Goal: Information Seeking & Learning: Learn about a topic

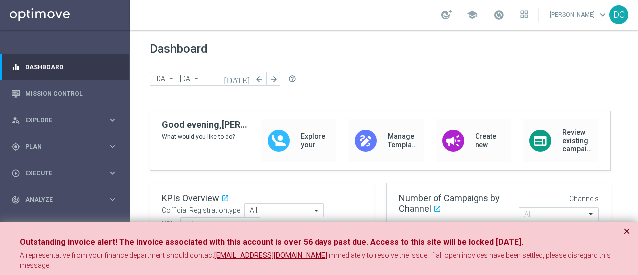
click at [626, 229] on button "×" at bounding box center [626, 231] width 7 height 12
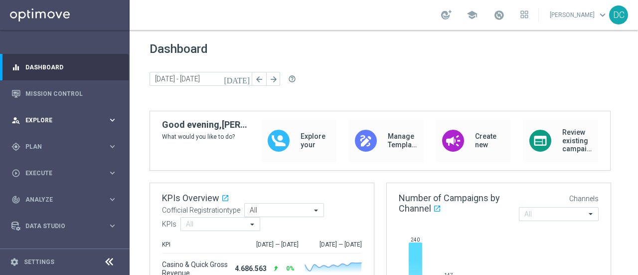
click at [38, 117] on span "Explore" at bounding box center [66, 120] width 82 height 6
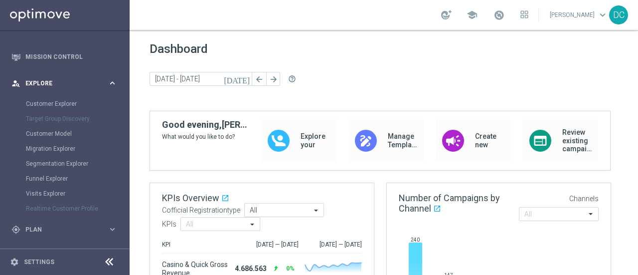
scroll to position [50, 0]
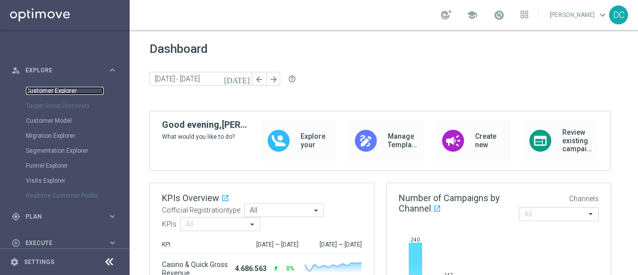
click at [47, 91] on link "Customer Explorer" at bounding box center [65, 91] width 78 height 8
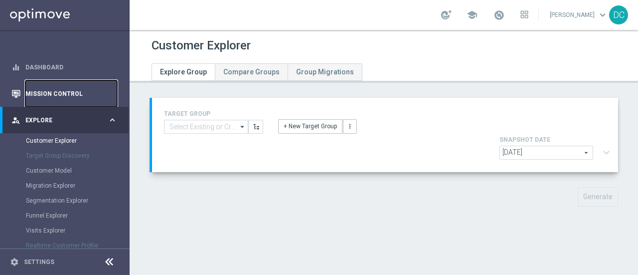
click at [48, 96] on link "Mission Control" at bounding box center [71, 93] width 92 height 26
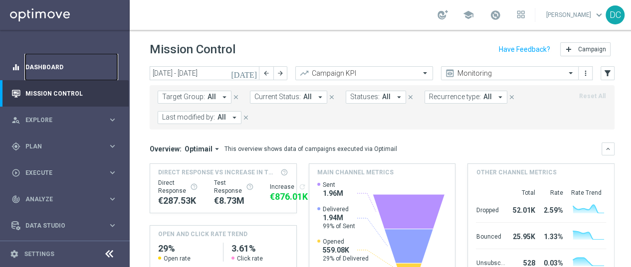
click at [48, 66] on link "Dashboard" at bounding box center [71, 67] width 92 height 26
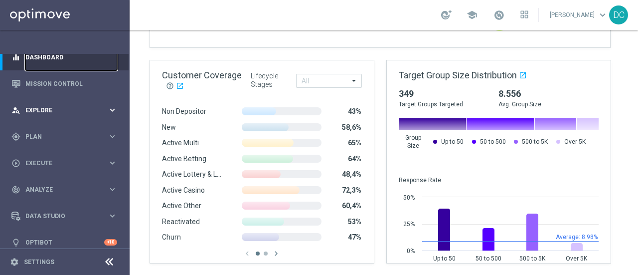
scroll to position [19, 0]
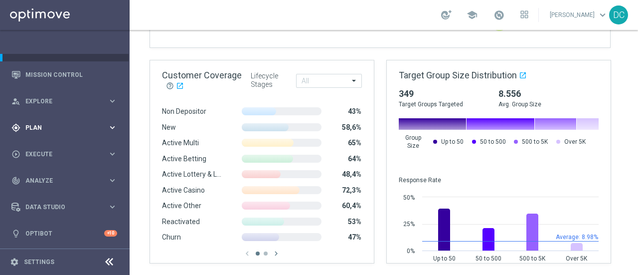
click at [58, 123] on div "gps_fixed Plan" at bounding box center [59, 127] width 96 height 9
click at [59, 123] on div "gps_fixed Plan" at bounding box center [59, 127] width 96 height 9
click at [67, 105] on div "person_search Explore" at bounding box center [59, 101] width 96 height 9
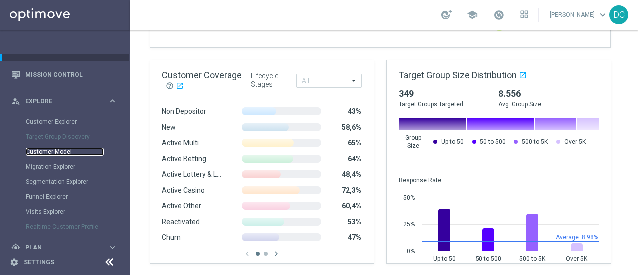
click at [67, 153] on link "Customer Model" at bounding box center [65, 152] width 78 height 8
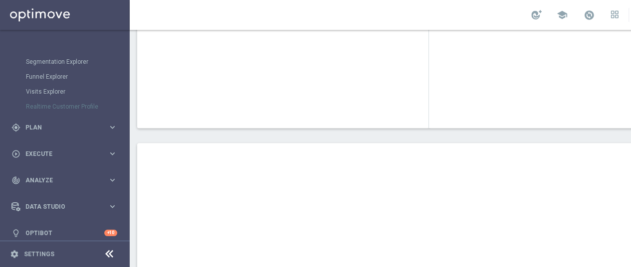
scroll to position [139, 0]
click at [71, 182] on span "Analyze" at bounding box center [66, 181] width 82 height 6
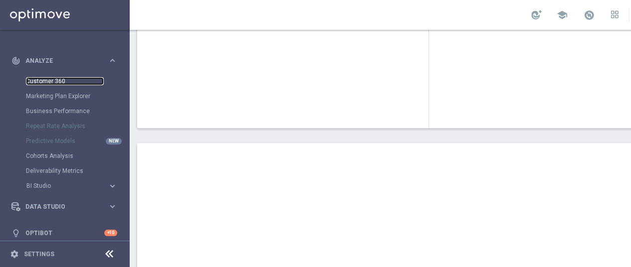
click at [62, 81] on link "Customer 360" at bounding box center [65, 81] width 78 height 8
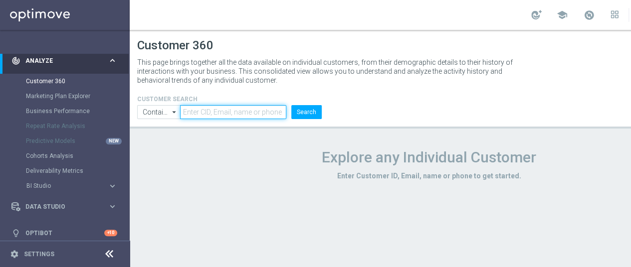
click at [228, 110] on input "text" at bounding box center [233, 112] width 106 height 14
paste input "1596436198378893"
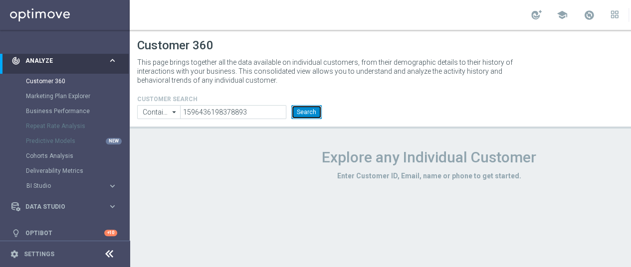
click at [300, 111] on button "Search" at bounding box center [306, 112] width 30 height 14
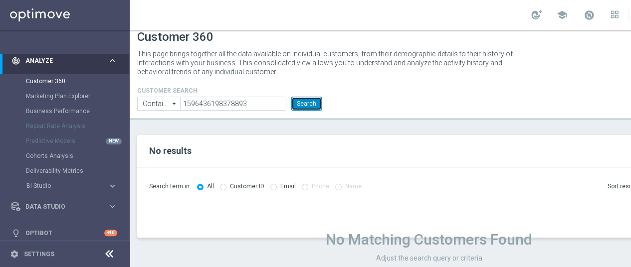
scroll to position [10, 0]
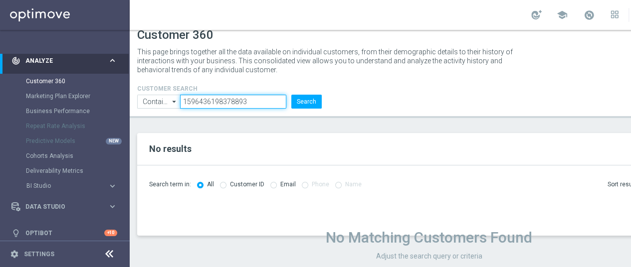
drag, startPoint x: 251, startPoint y: 103, endPoint x: 126, endPoint y: 100, distance: 125.7
click at [126, 100] on main "equalizer Dashboard Mission Control" at bounding box center [315, 133] width 631 height 267
paste input "5019230"
type input "5019230"
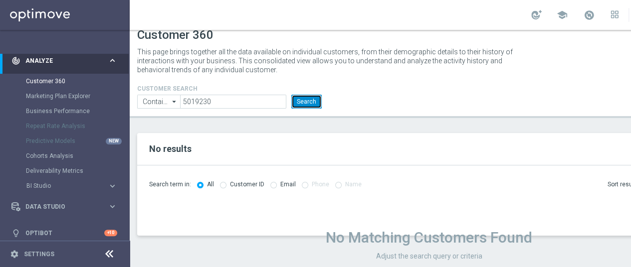
click at [307, 99] on button "Search" at bounding box center [306, 102] width 30 height 14
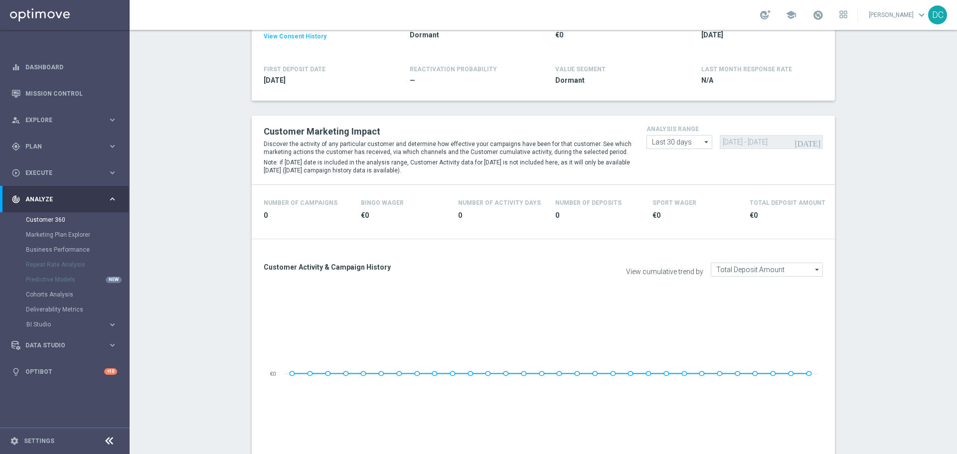
scroll to position [120, 0]
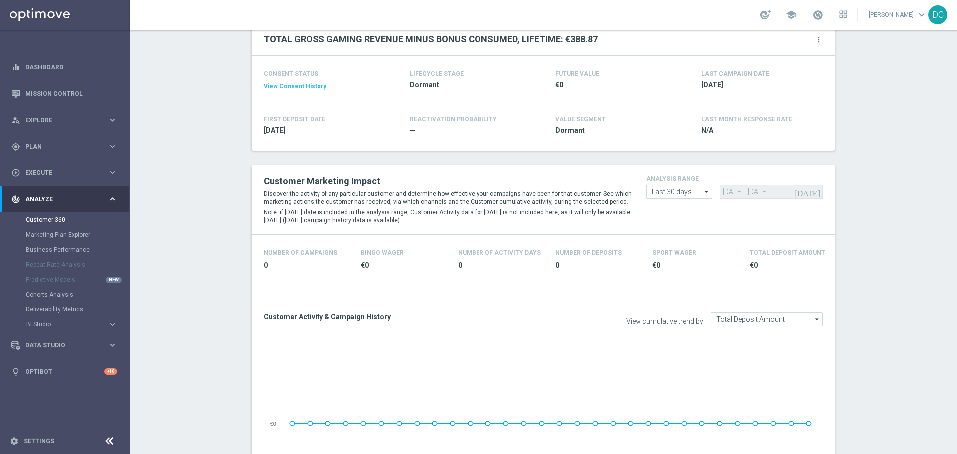
click at [638, 190] on icon "arrow_drop_down" at bounding box center [707, 191] width 10 height 13
click at [638, 234] on div "Last 90 days" at bounding box center [669, 236] width 35 height 9
type input "Last 90 days"
type input "[DATE] - [DATE]"
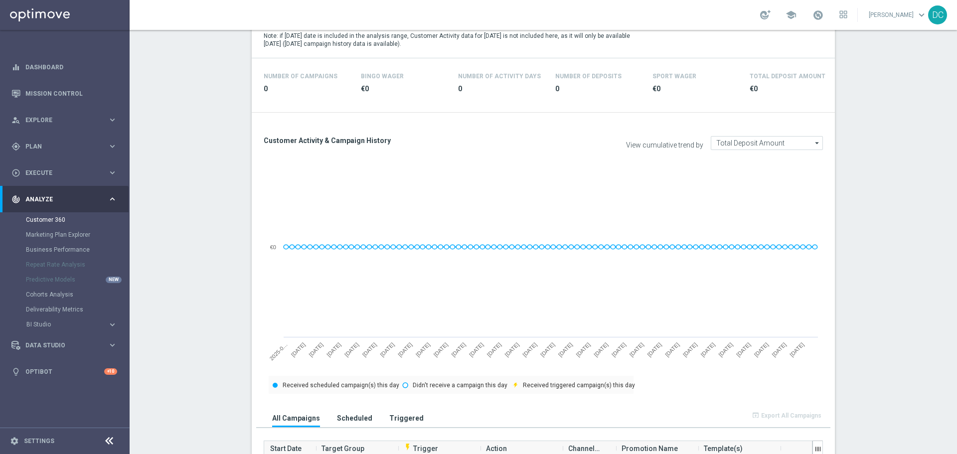
scroll to position [320, 0]
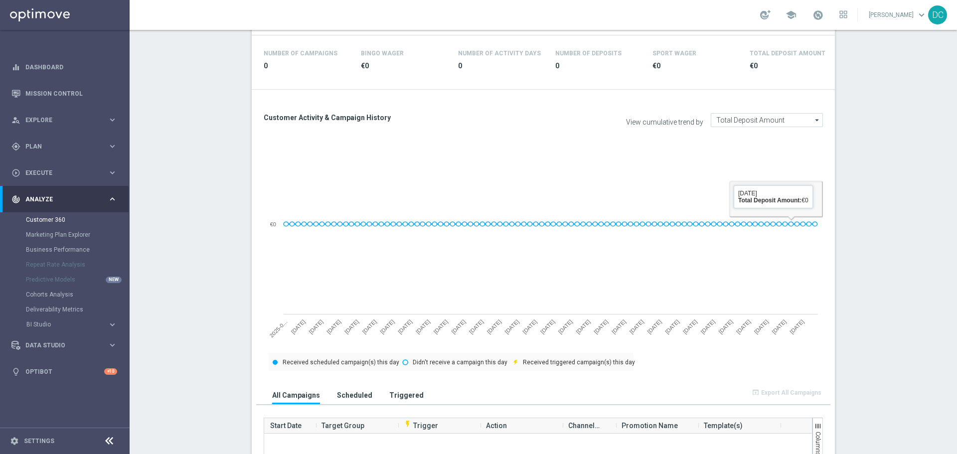
click at [638, 120] on icon "arrow_drop_down" at bounding box center [818, 120] width 10 height 13
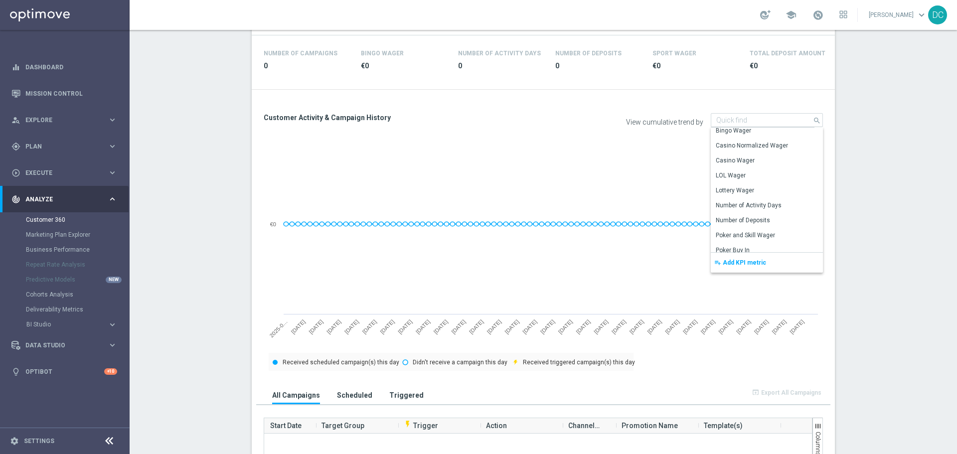
scroll to position [0, 0]
click at [638, 156] on div "Customer Activity & Campaign History View cumulative trend by Total Deposit Amo…" at bounding box center [543, 352] width 583 height 506
type input "Total Deposit Amount"
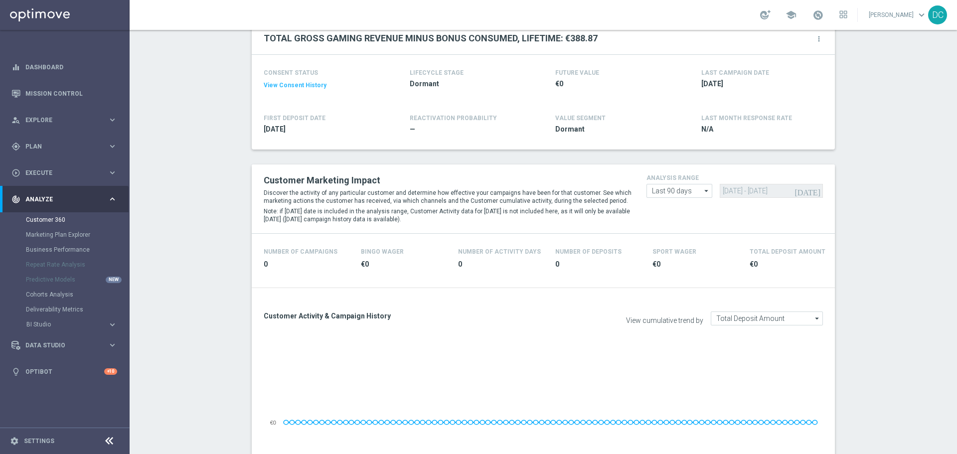
scroll to position [120, 0]
click at [638, 191] on input "Last 90 days" at bounding box center [680, 192] width 66 height 14
click at [638, 247] on div "Custom" at bounding box center [680, 251] width 66 height 15
type input "Custom"
click at [638, 192] on icon "[DATE]" at bounding box center [808, 191] width 27 height 9
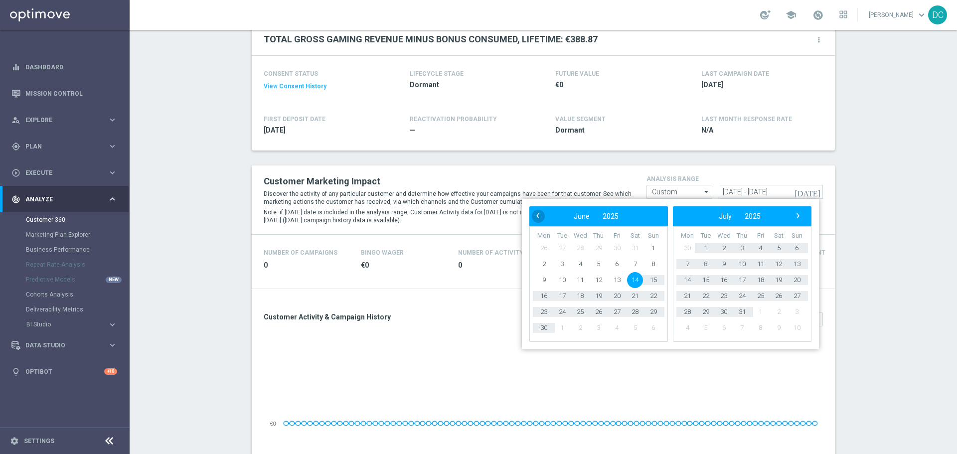
click at [541, 214] on span "‹" at bounding box center [538, 215] width 13 height 13
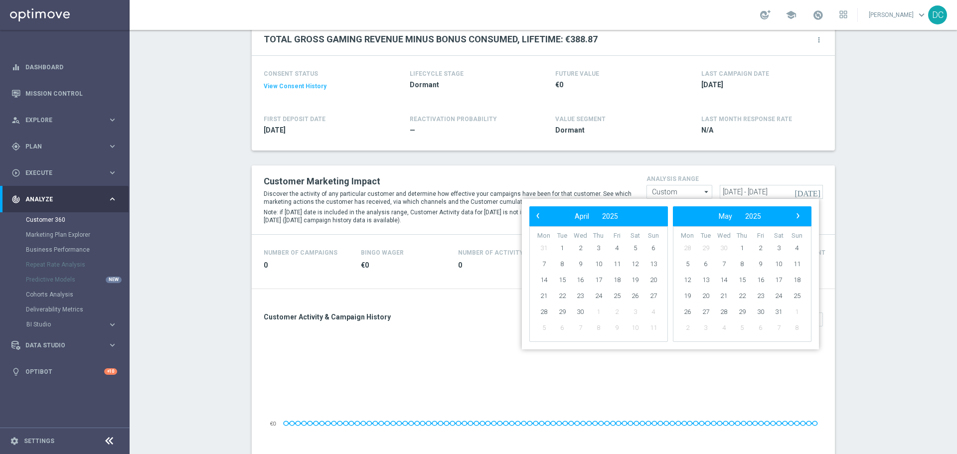
click at [541, 214] on span "‹" at bounding box center [538, 215] width 13 height 13
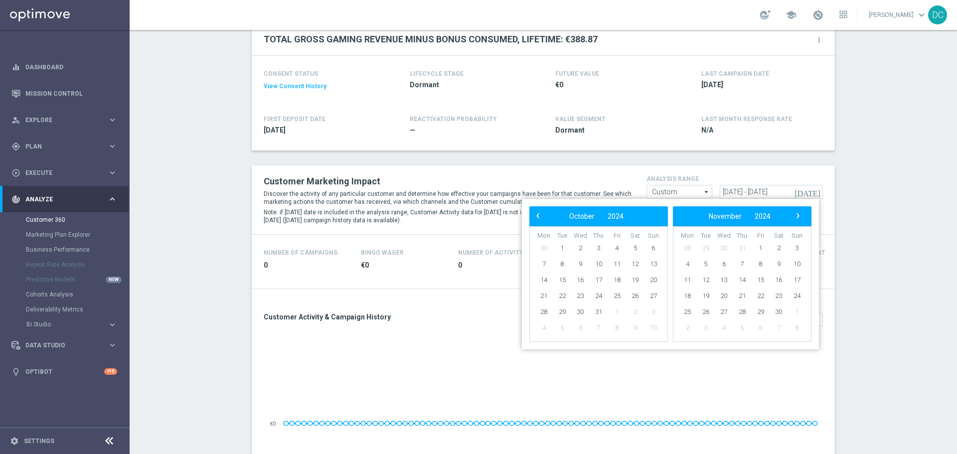
click at [541, 214] on span "‹" at bounding box center [538, 215] width 13 height 13
click at [540, 214] on span "‹" at bounding box center [538, 215] width 13 height 13
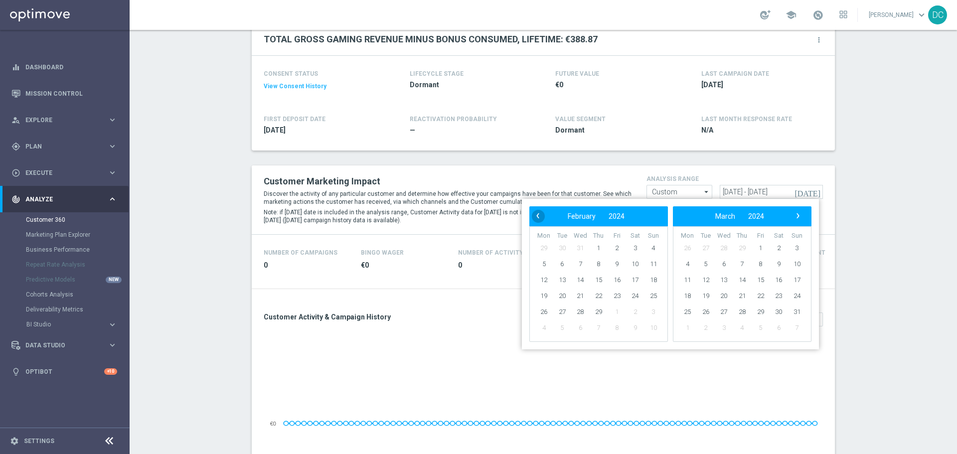
click at [539, 214] on span "‹" at bounding box center [538, 215] width 13 height 13
click at [539, 215] on span "‹" at bounding box center [538, 215] width 13 height 13
click at [538, 215] on span "‹" at bounding box center [538, 215] width 13 height 13
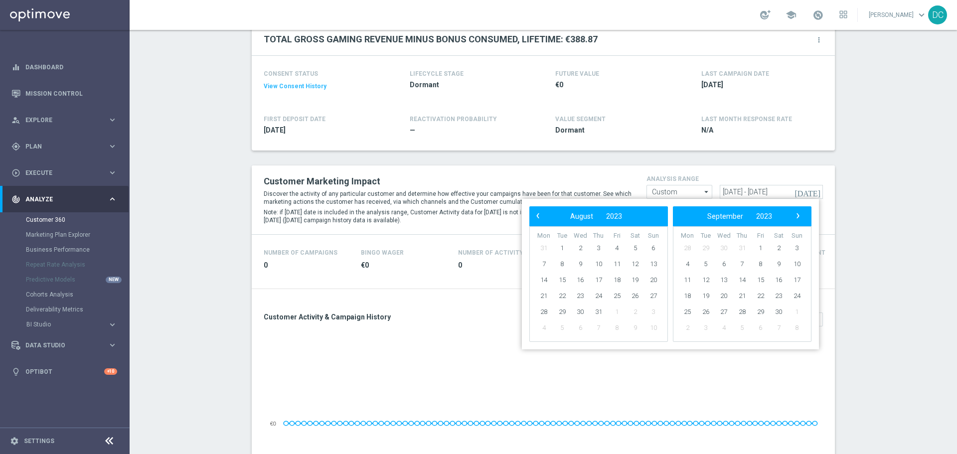
click at [538, 215] on span "‹" at bounding box center [538, 215] width 13 height 13
click at [635, 246] on span "1" at bounding box center [635, 248] width 16 height 16
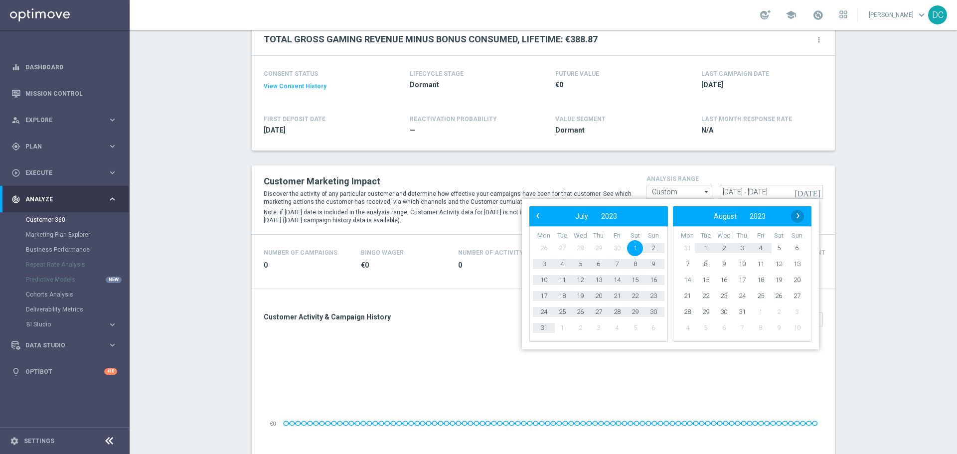
click at [638, 215] on span "›" at bounding box center [798, 215] width 13 height 13
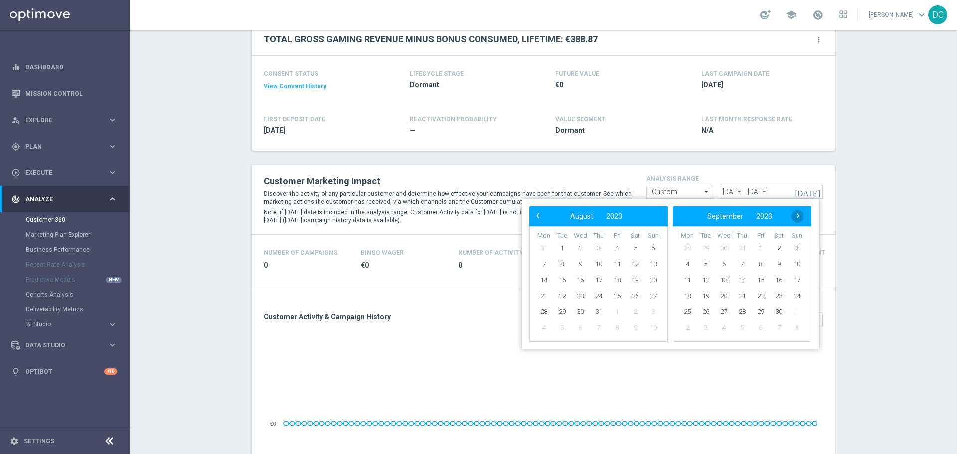
click at [638, 215] on span "›" at bounding box center [798, 215] width 13 height 13
click at [638, 216] on span "›" at bounding box center [798, 215] width 13 height 13
click at [638, 217] on span "›" at bounding box center [798, 215] width 13 height 13
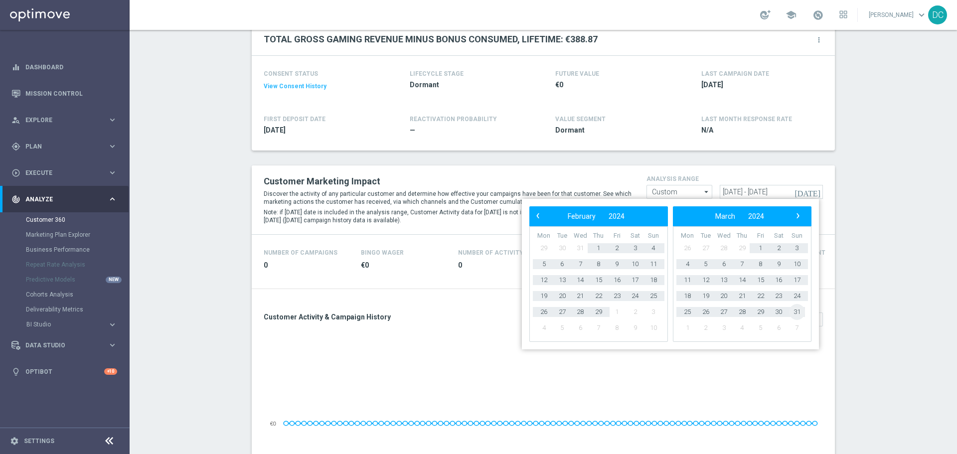
click at [638, 274] on span "31" at bounding box center [797, 312] width 16 height 16
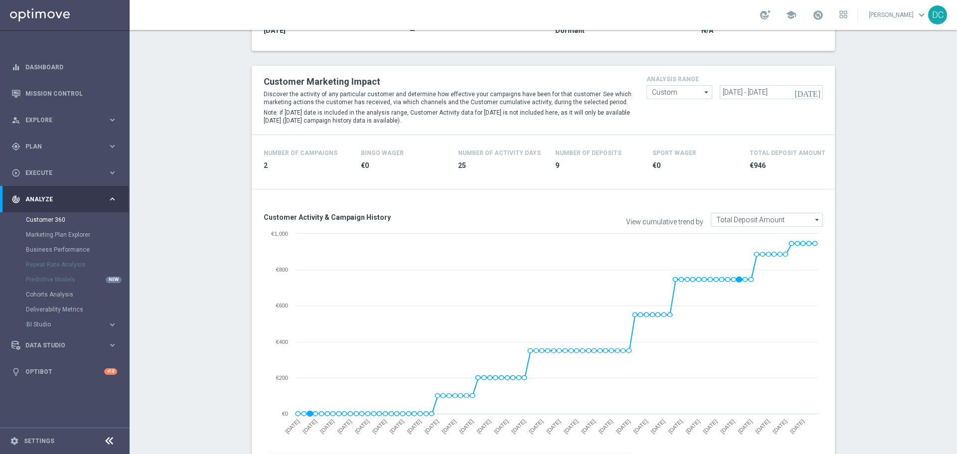
scroll to position [270, 0]
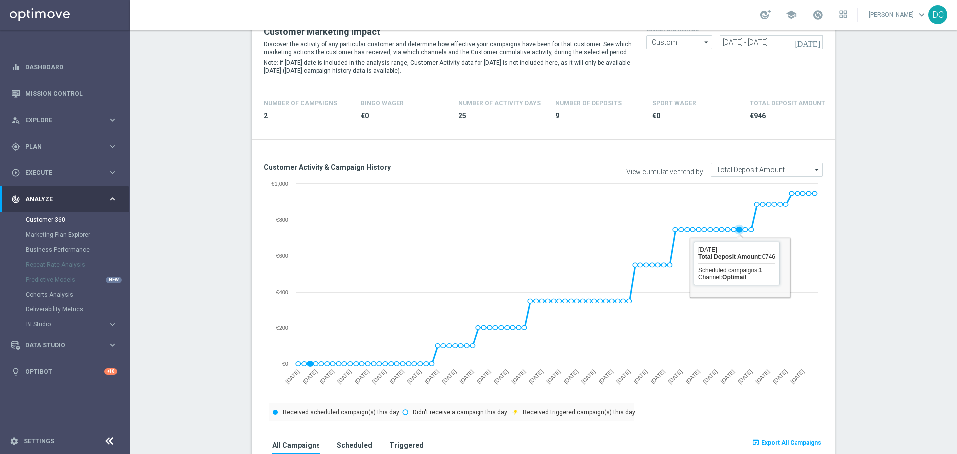
click at [638, 231] on image at bounding box center [766, 253] width 61 height 75
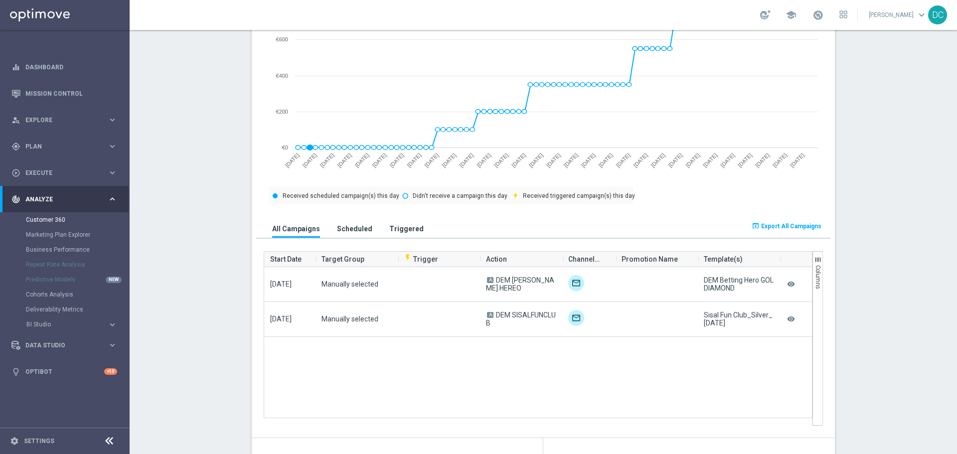
scroll to position [469, 0]
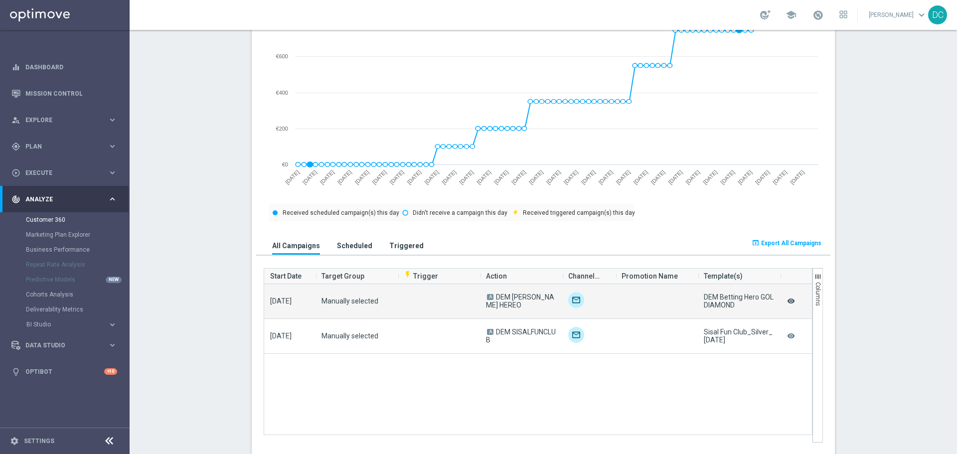
click at [638, 274] on icon "remove_red_eye" at bounding box center [791, 301] width 10 height 13
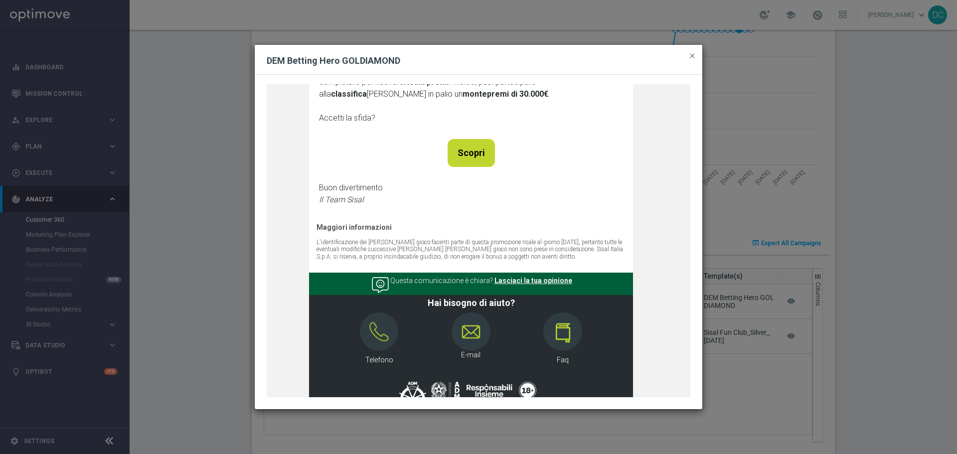
scroll to position [0, 0]
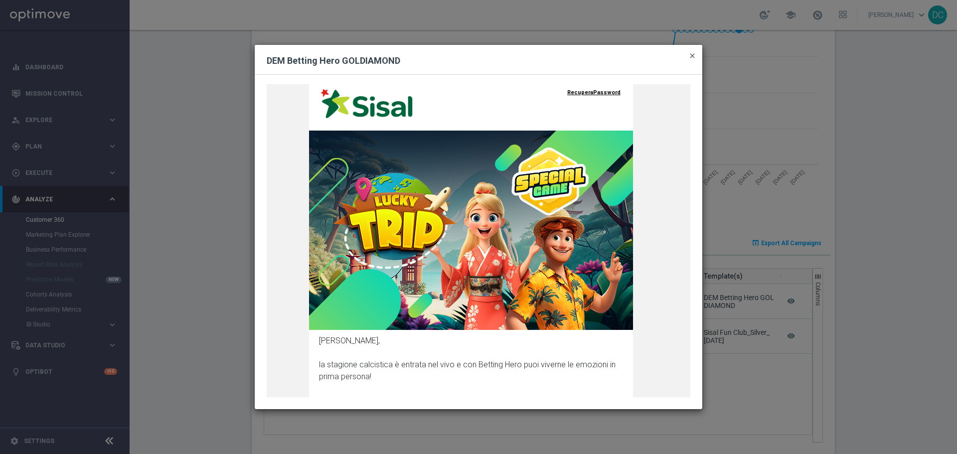
click at [638, 58] on span "close" at bounding box center [693, 56] width 8 height 8
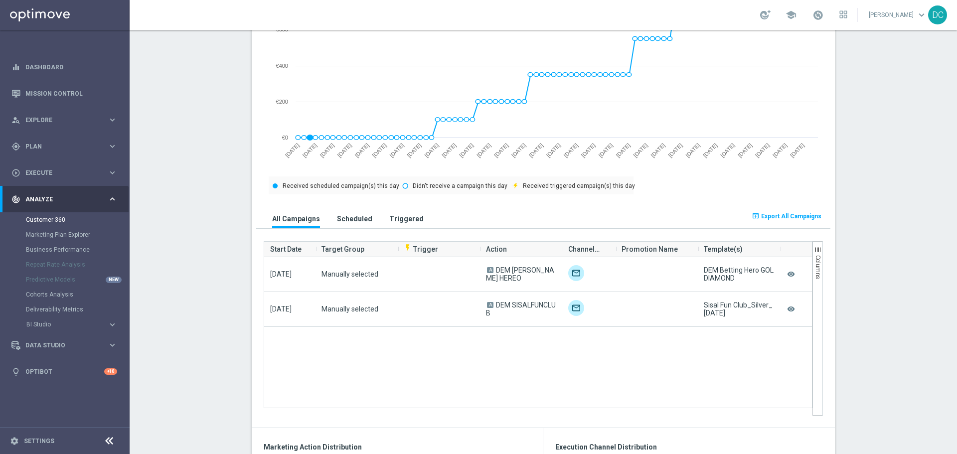
scroll to position [519, 0]
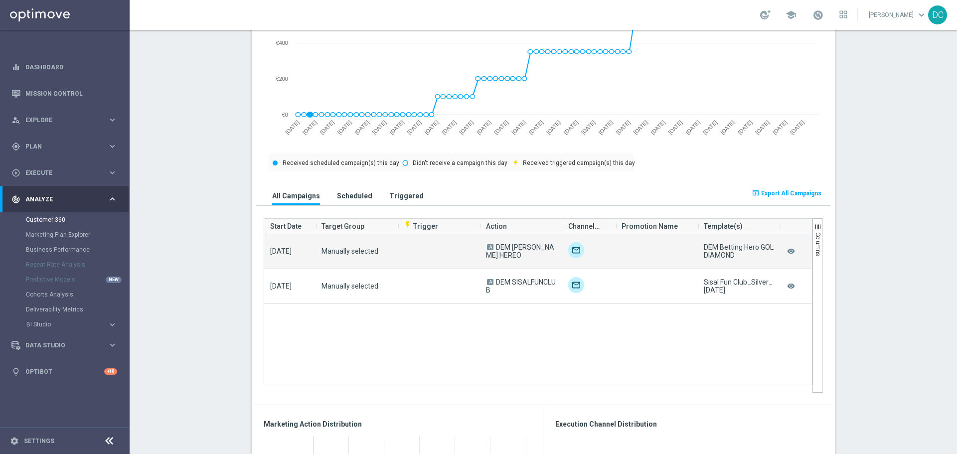
click at [638, 248] on div "DEM Betting Hero GOLDIAMOND" at bounding box center [739, 251] width 70 height 16
drag, startPoint x: 701, startPoint y: 248, endPoint x: 743, endPoint y: 255, distance: 43.5
click at [638, 255] on div "DEM Betting Hero GOLDIAMOND" at bounding box center [739, 251] width 70 height 16
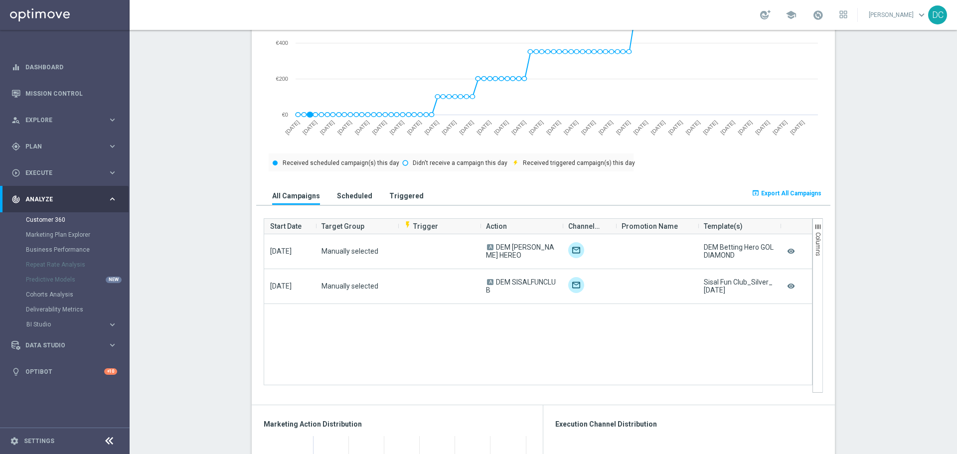
copy div "DEM Betting Hero GOLDIAMOND"
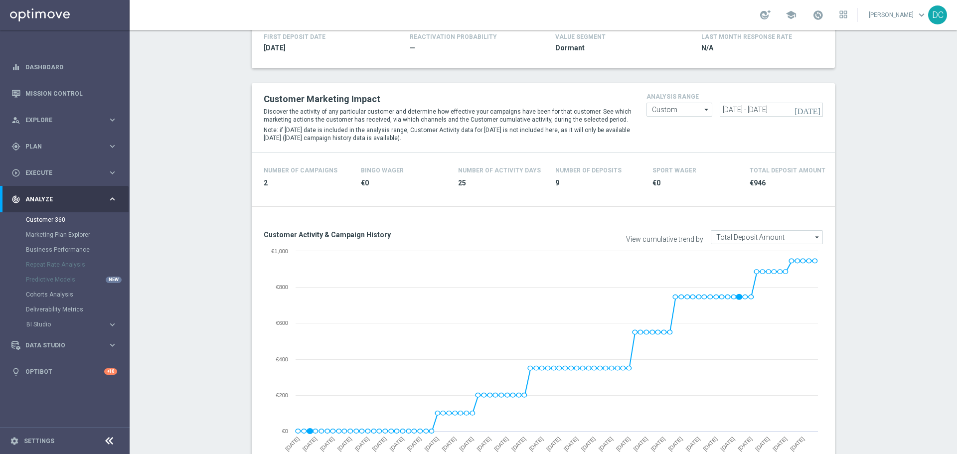
scroll to position [220, 0]
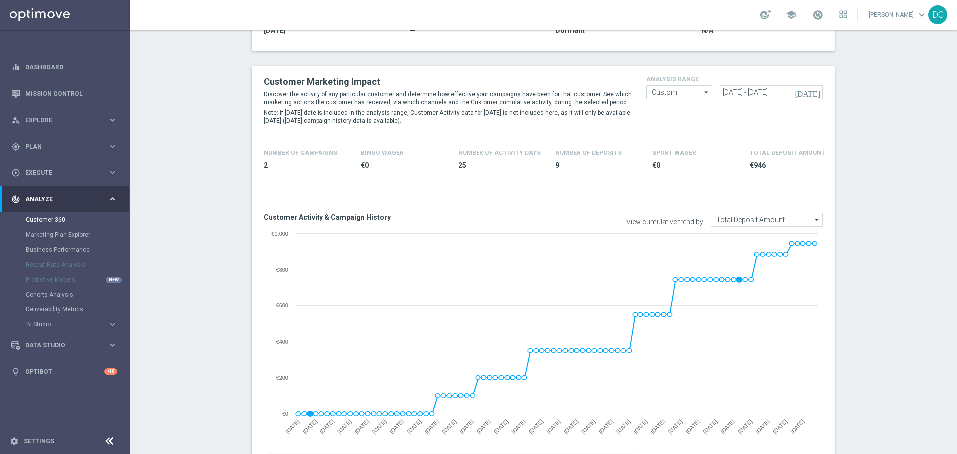
click at [638, 94] on icon "[DATE]" at bounding box center [808, 92] width 27 height 9
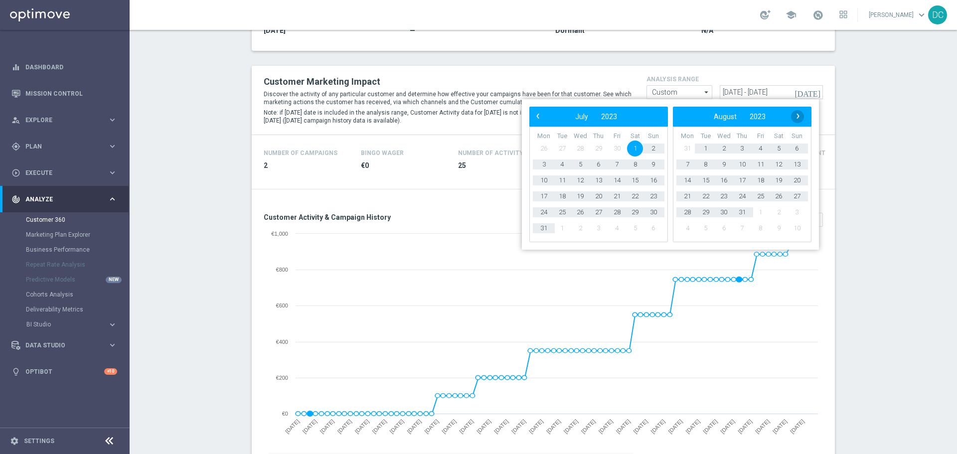
click at [638, 114] on span "›" at bounding box center [798, 116] width 13 height 13
click at [638, 146] on span "1" at bounding box center [761, 149] width 16 height 16
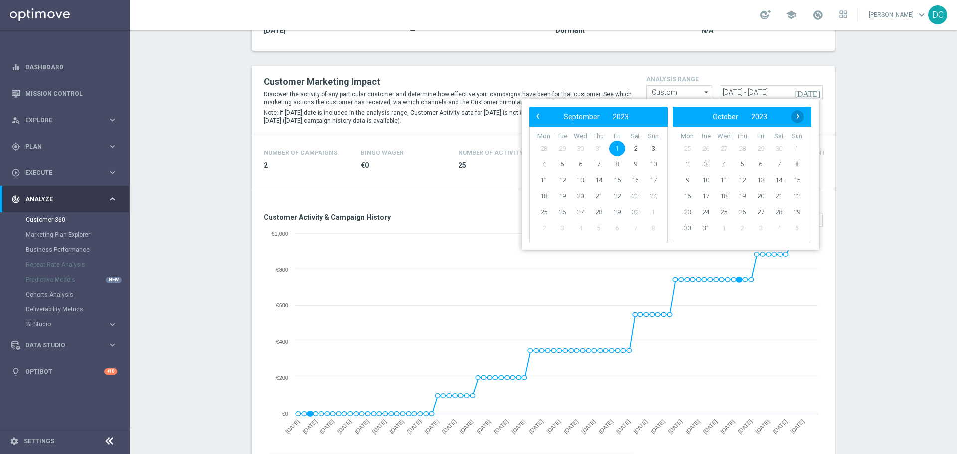
click at [638, 116] on span "›" at bounding box center [798, 116] width 13 height 13
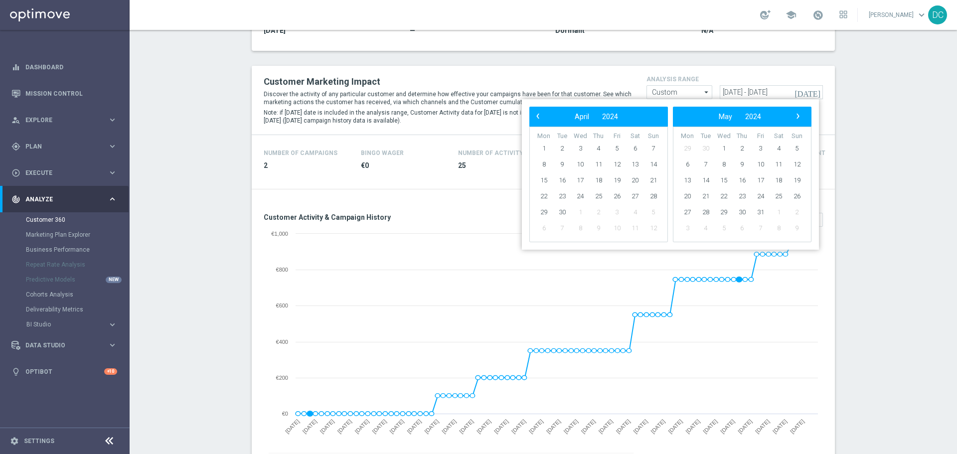
click at [638, 116] on span "›" at bounding box center [798, 116] width 13 height 13
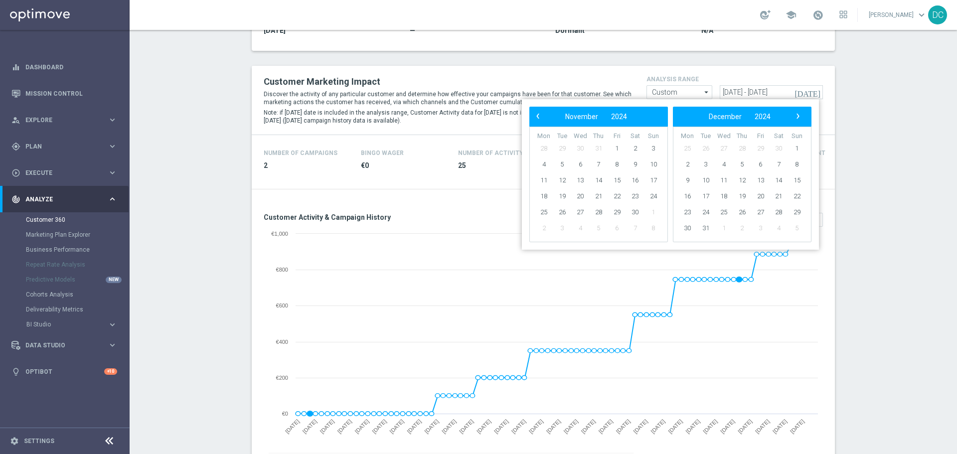
click at [638, 116] on span "›" at bounding box center [798, 116] width 13 height 13
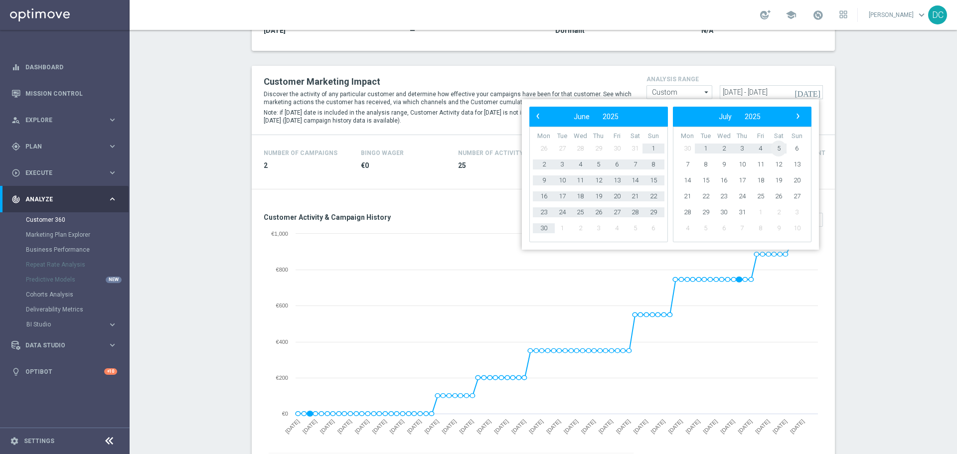
click at [638, 149] on span "5" at bounding box center [779, 149] width 16 height 16
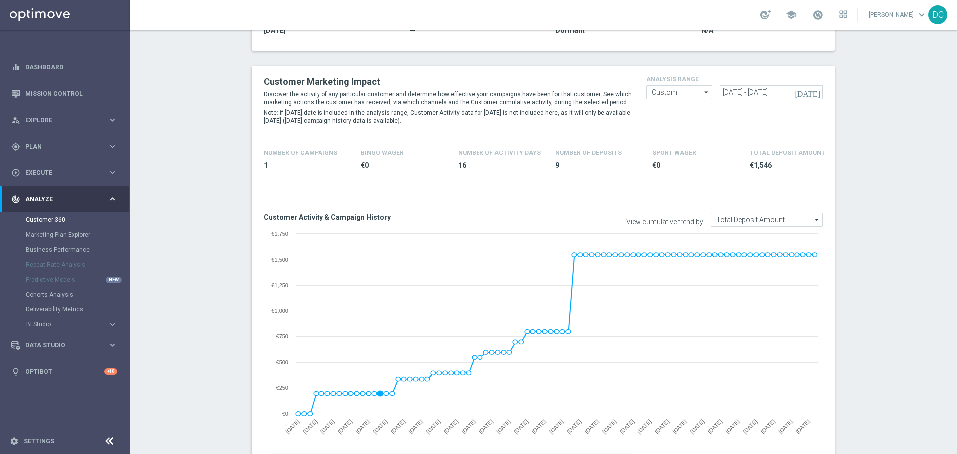
click at [638, 92] on icon "[DATE]" at bounding box center [808, 92] width 27 height 9
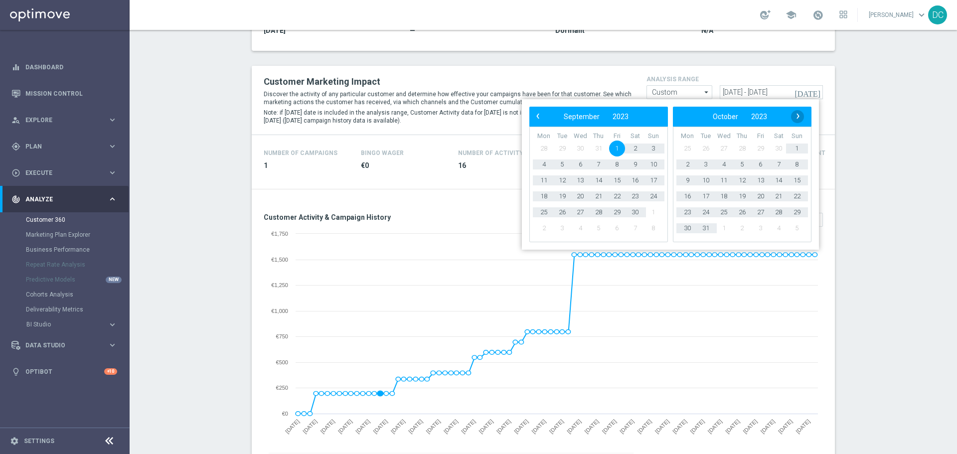
click at [638, 115] on span "›" at bounding box center [798, 116] width 13 height 13
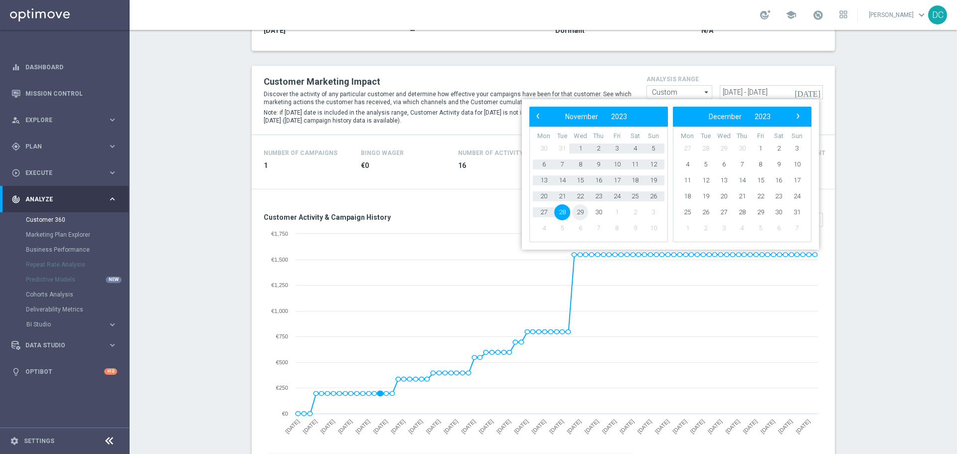
click at [581, 213] on span "29" at bounding box center [580, 212] width 16 height 16
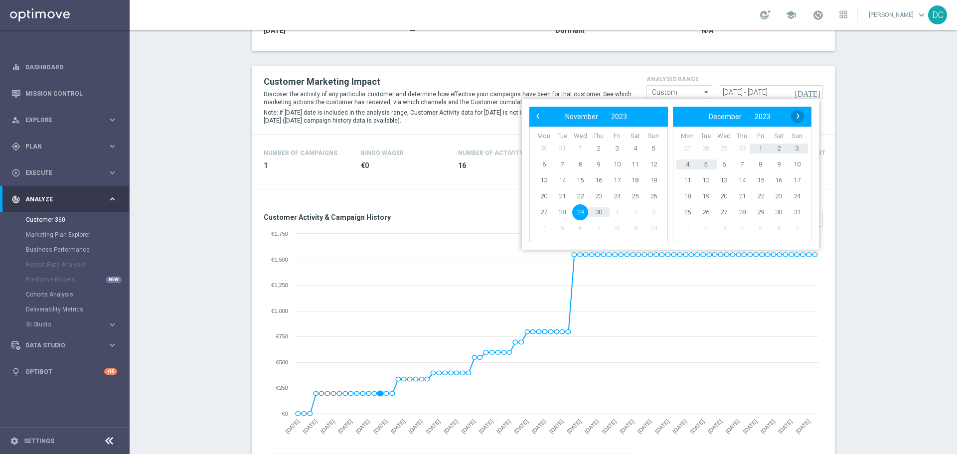
click at [638, 116] on span "›" at bounding box center [798, 116] width 13 height 13
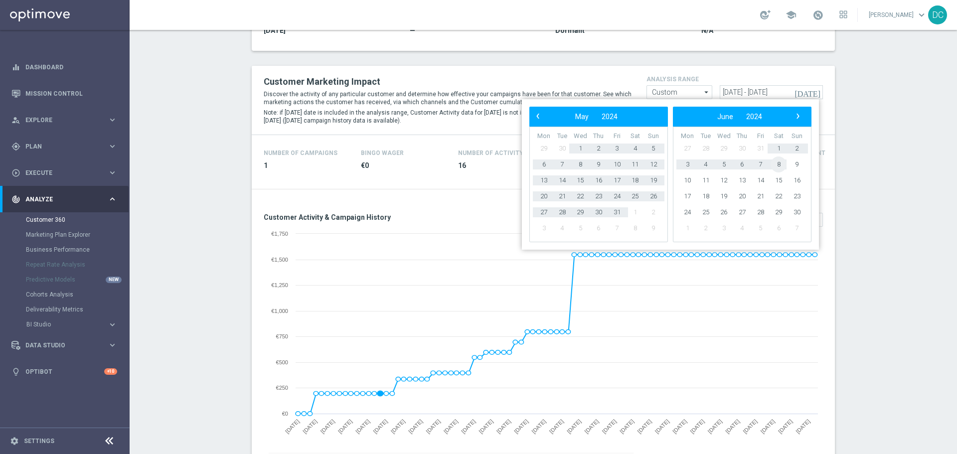
click at [638, 161] on span "8" at bounding box center [779, 165] width 16 height 16
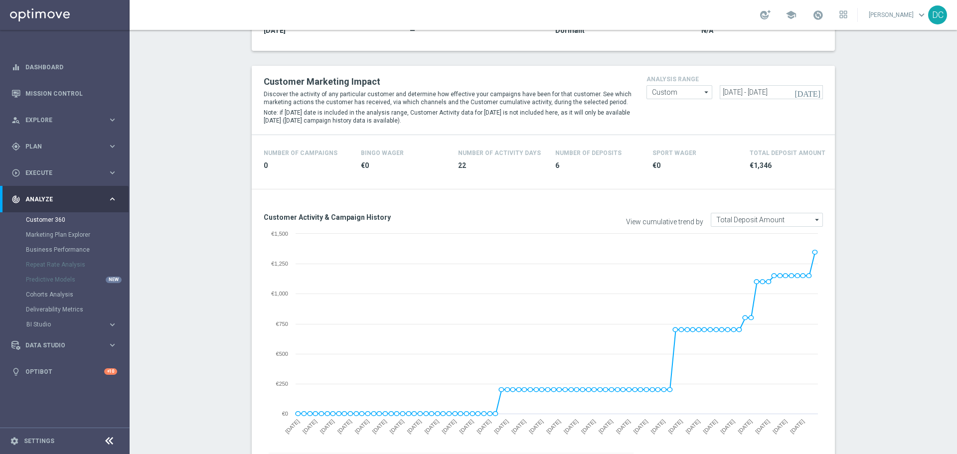
click at [638, 91] on icon "[DATE]" at bounding box center [808, 92] width 27 height 9
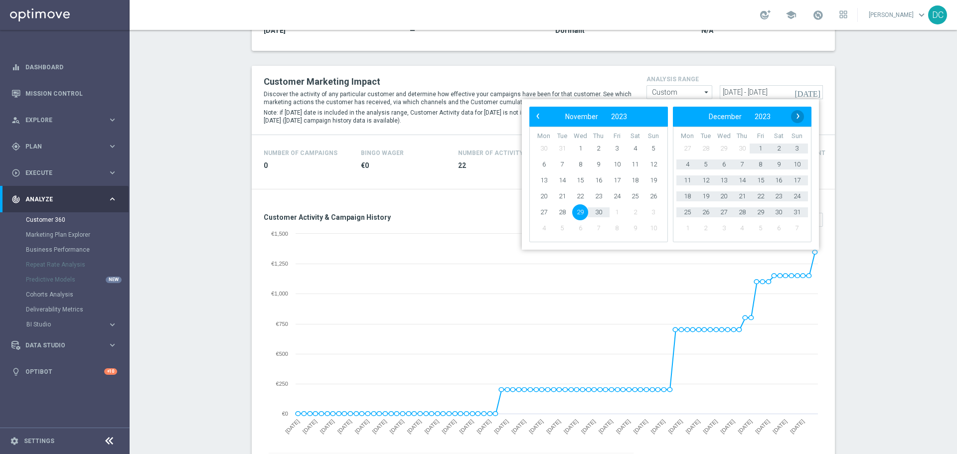
click at [638, 116] on span "›" at bounding box center [798, 116] width 13 height 13
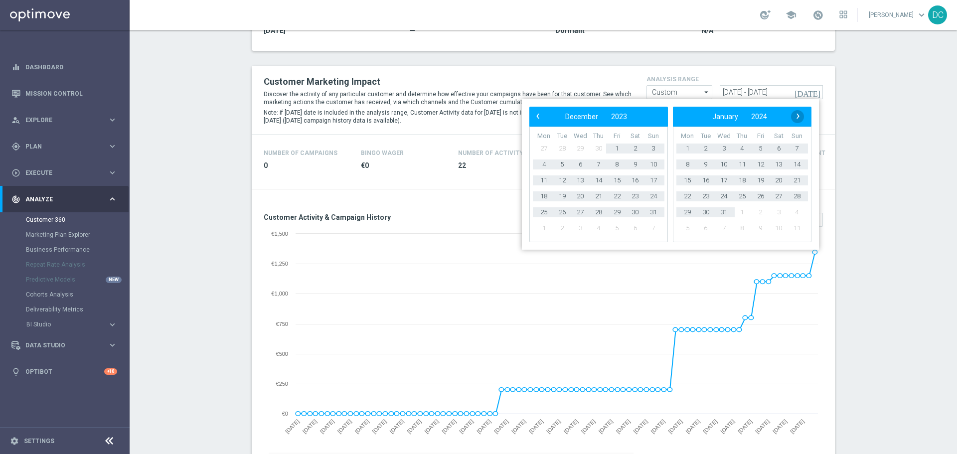
click at [638, 115] on span "›" at bounding box center [798, 116] width 13 height 13
click at [638, 212] on span "27" at bounding box center [706, 212] width 16 height 16
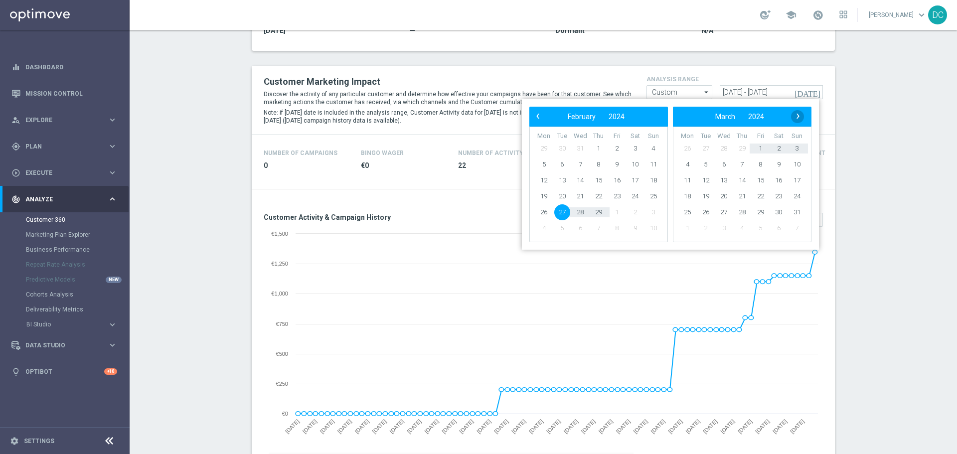
click at [638, 114] on span "›" at bounding box center [798, 116] width 13 height 13
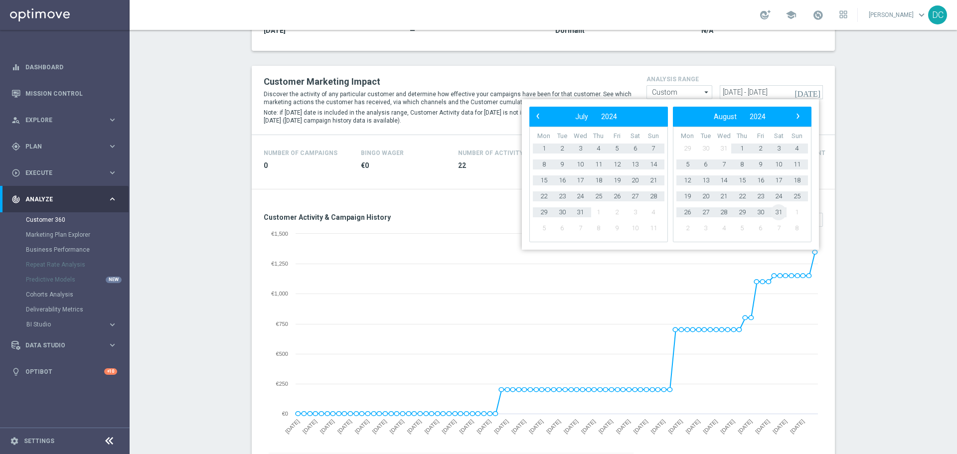
click at [638, 209] on span "31" at bounding box center [779, 212] width 16 height 16
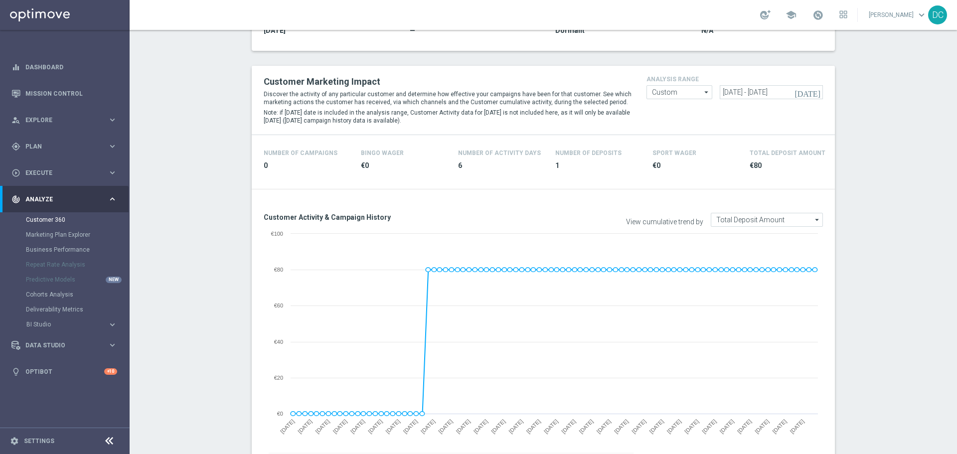
click at [638, 92] on icon "[DATE]" at bounding box center [808, 92] width 27 height 9
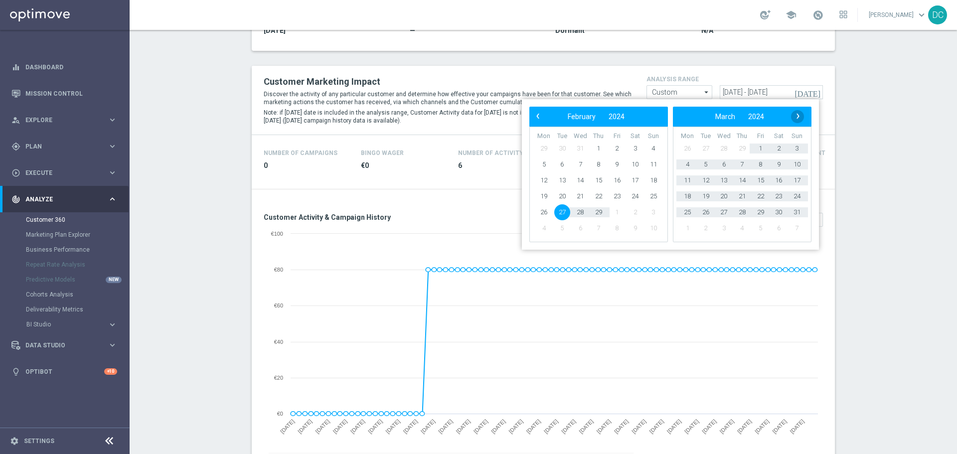
click at [638, 114] on span "›" at bounding box center [798, 116] width 13 height 13
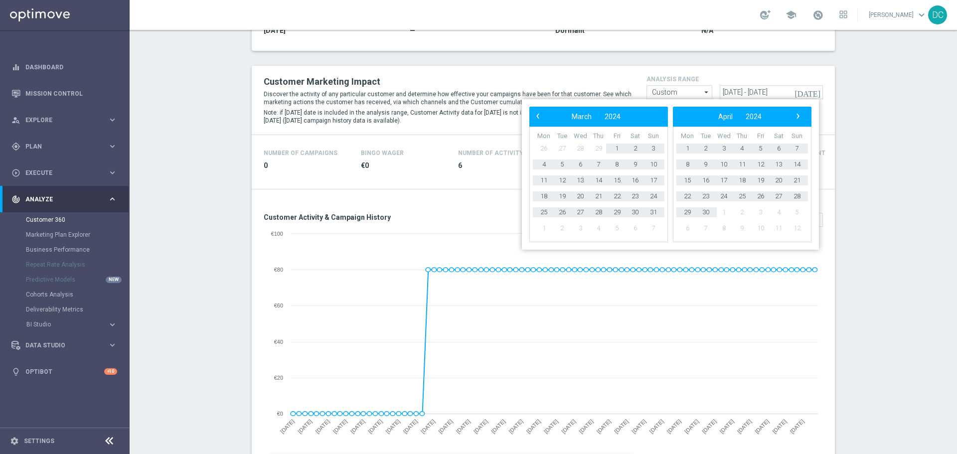
click at [638, 114] on span "›" at bounding box center [798, 116] width 13 height 13
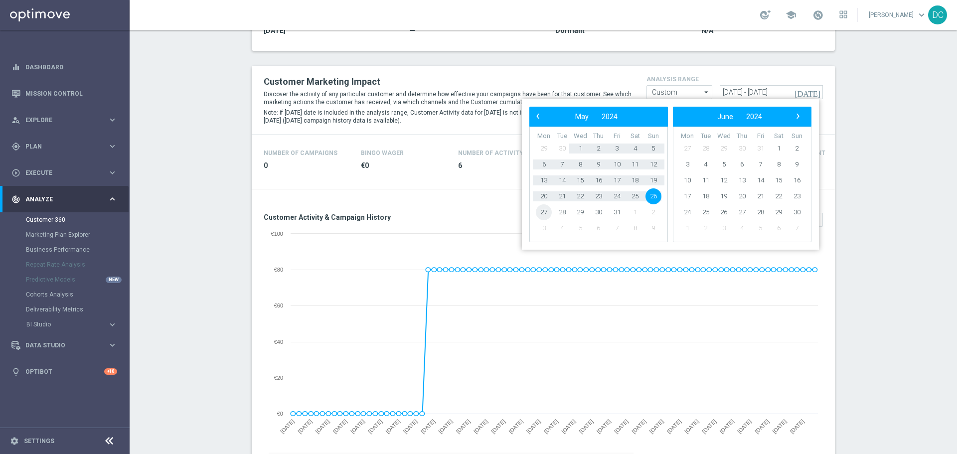
click at [544, 211] on span "27" at bounding box center [544, 212] width 16 height 16
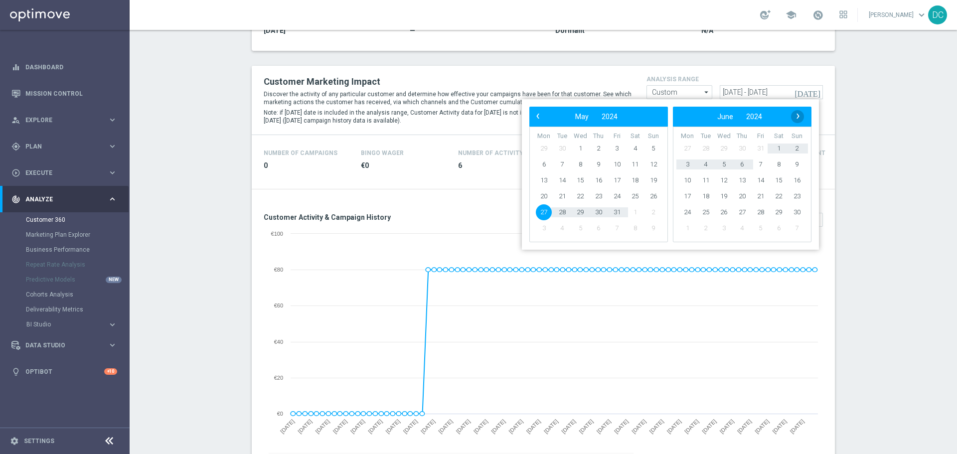
click at [638, 116] on span "›" at bounding box center [798, 116] width 13 height 13
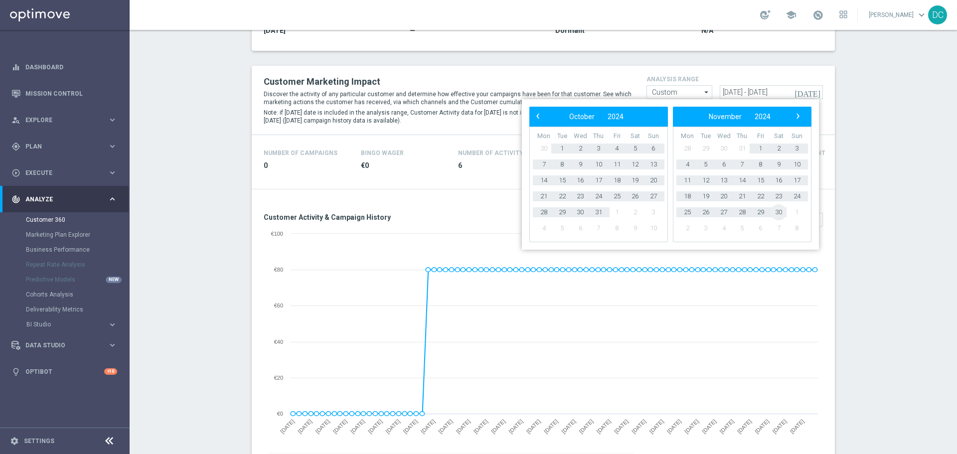
click at [638, 208] on span "30" at bounding box center [779, 212] width 16 height 16
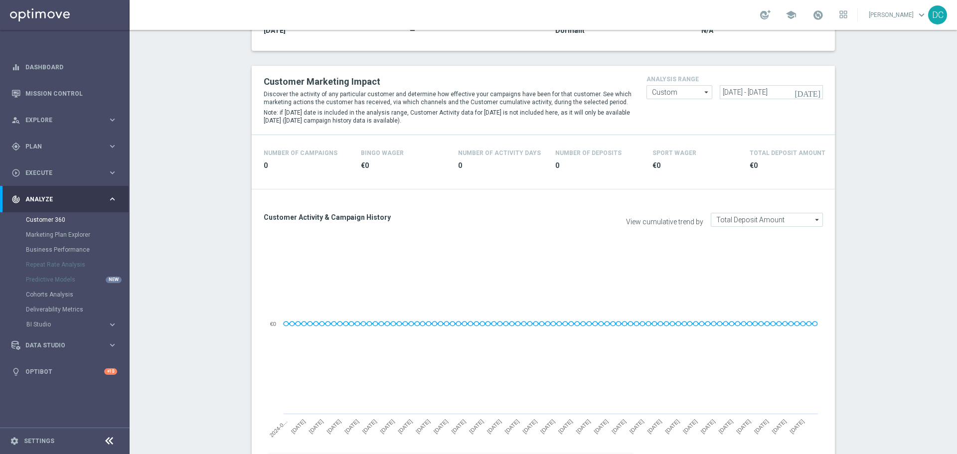
click at [638, 92] on icon "[DATE]" at bounding box center [808, 92] width 27 height 9
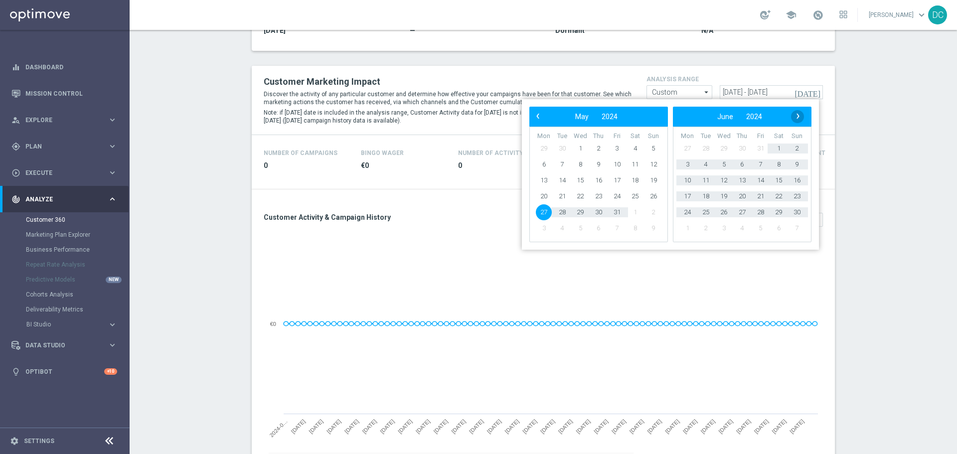
click at [638, 115] on span "›" at bounding box center [798, 116] width 13 height 13
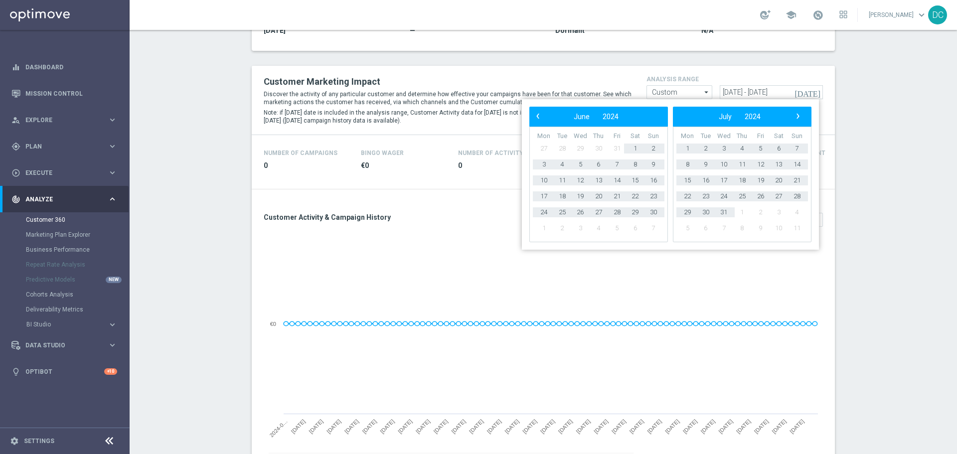
click at [638, 115] on span "›" at bounding box center [798, 116] width 13 height 13
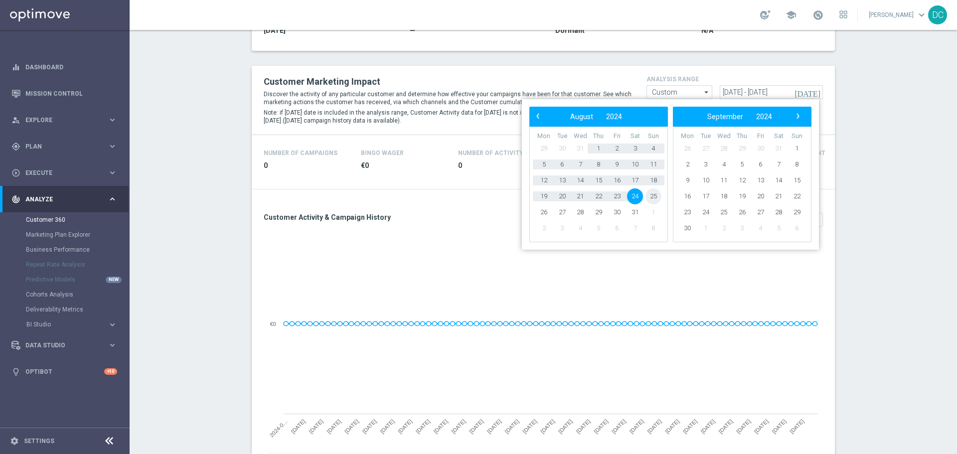
click at [638, 197] on span "25" at bounding box center [654, 196] width 16 height 16
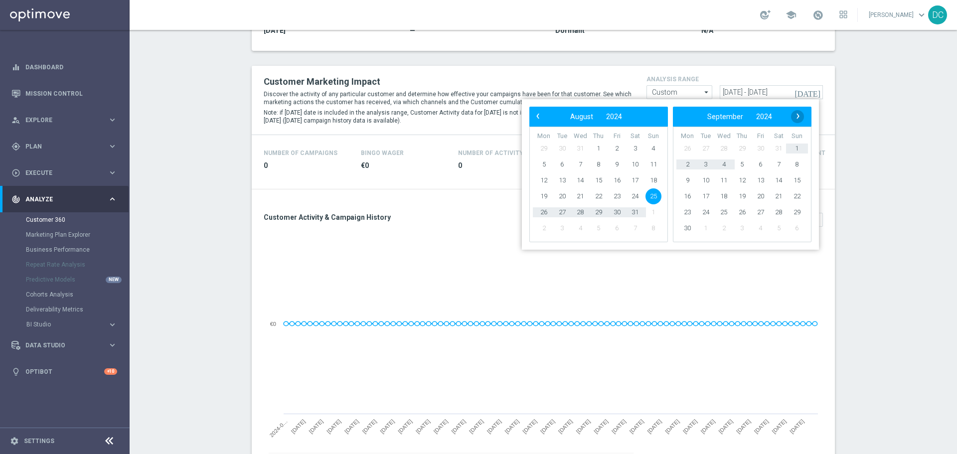
click at [638, 115] on span "›" at bounding box center [798, 116] width 13 height 13
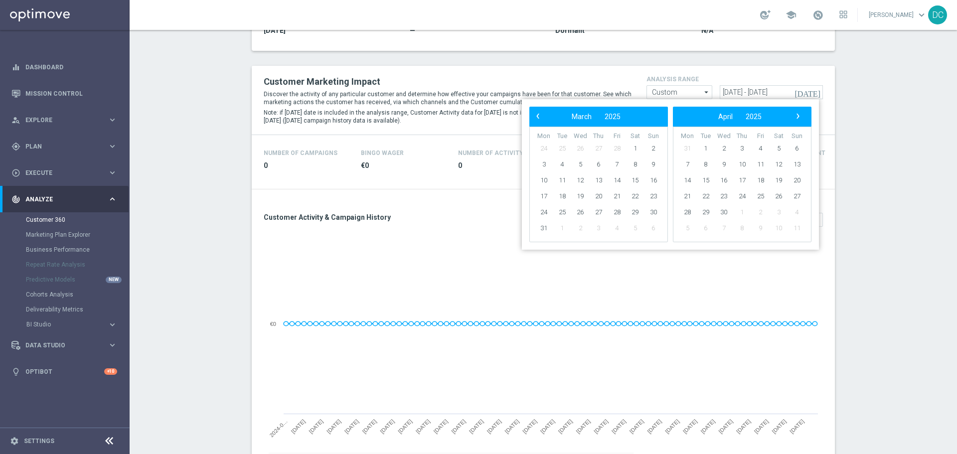
click at [638, 115] on span "›" at bounding box center [798, 116] width 13 height 13
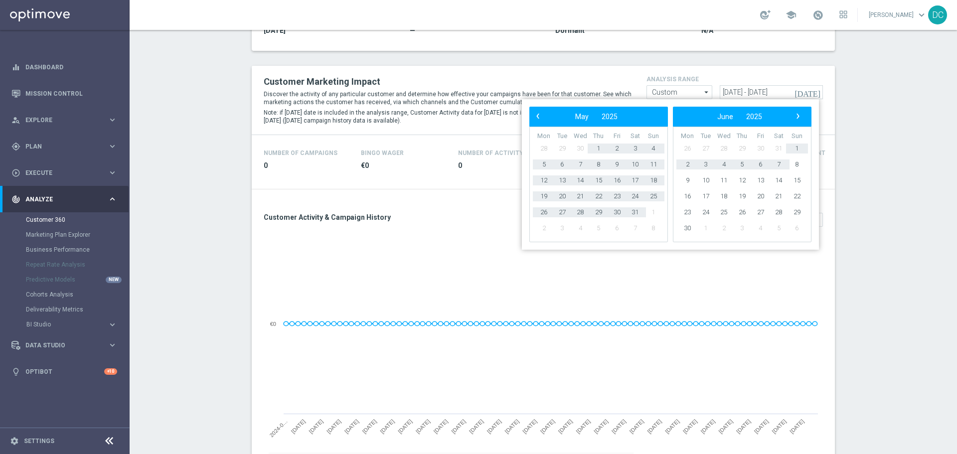
click at [638, 172] on td "7" at bounding box center [779, 165] width 18 height 16
click at [638, 164] on span "8" at bounding box center [797, 165] width 16 height 16
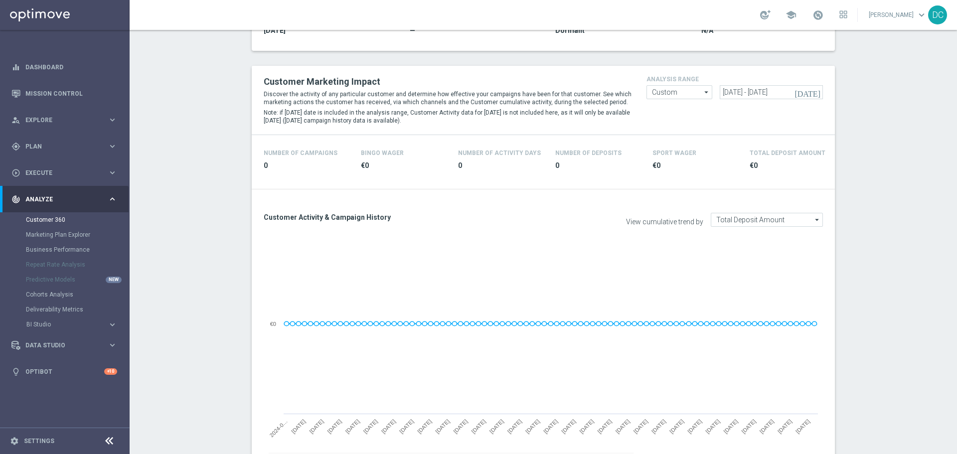
click at [638, 94] on icon "[DATE]" at bounding box center [808, 92] width 27 height 9
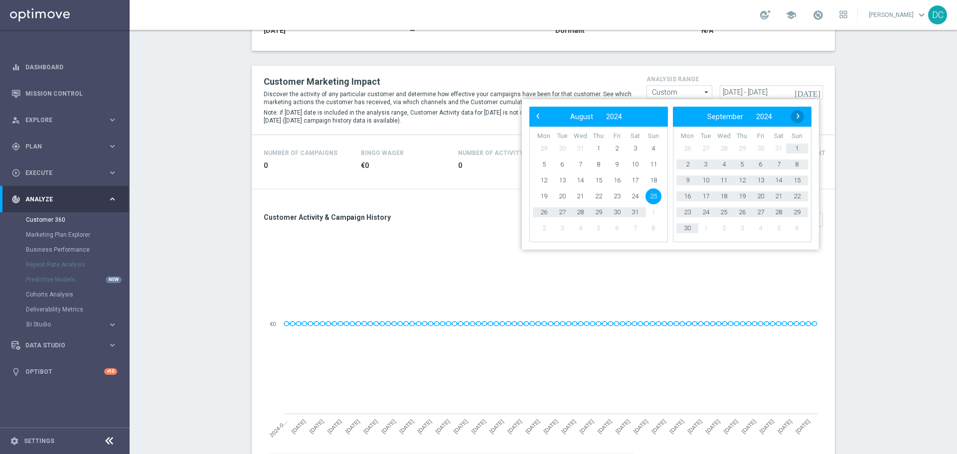
click at [638, 117] on span "›" at bounding box center [798, 116] width 13 height 13
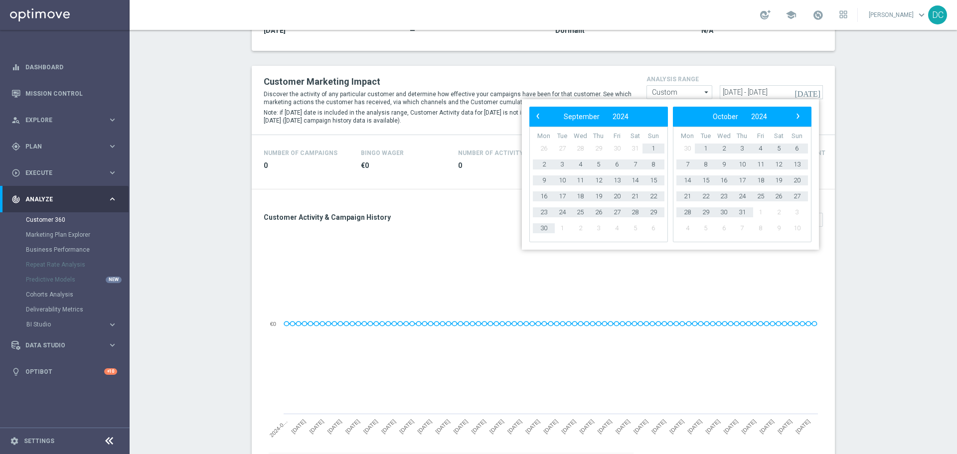
click at [638, 117] on span "›" at bounding box center [798, 116] width 13 height 13
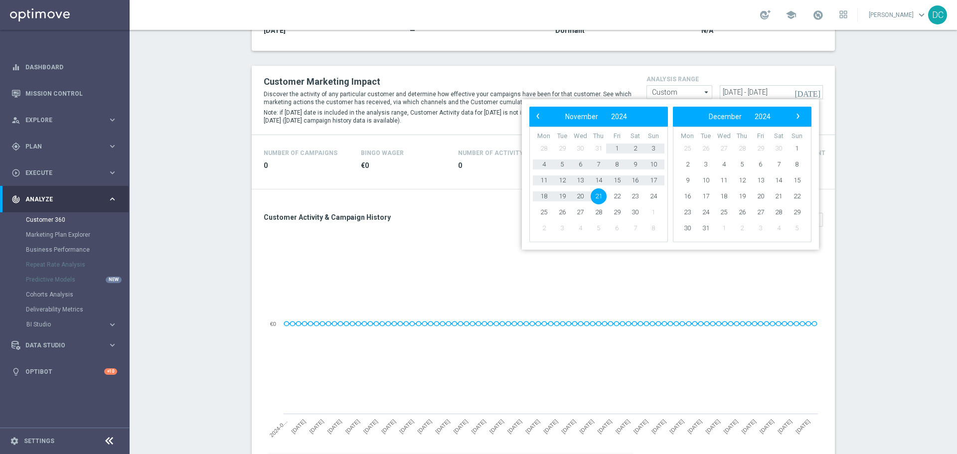
click at [638, 117] on span "›" at bounding box center [798, 116] width 13 height 13
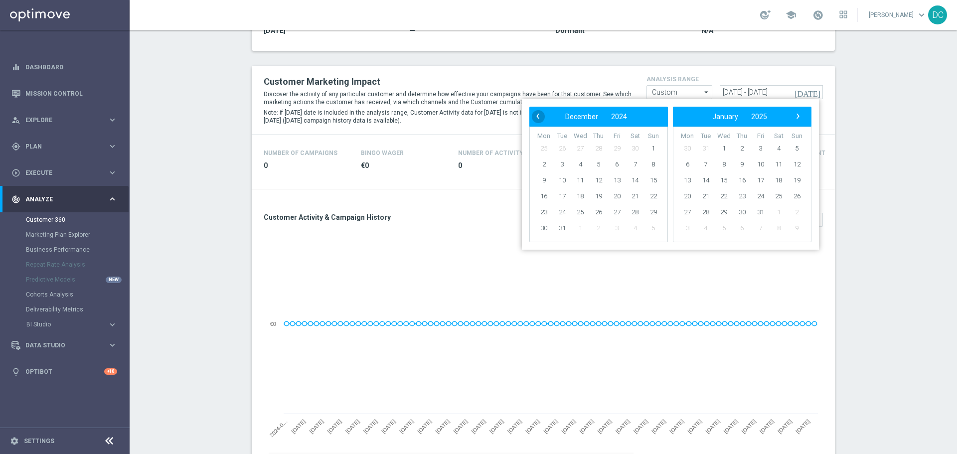
click at [541, 114] on span "‹" at bounding box center [538, 116] width 13 height 13
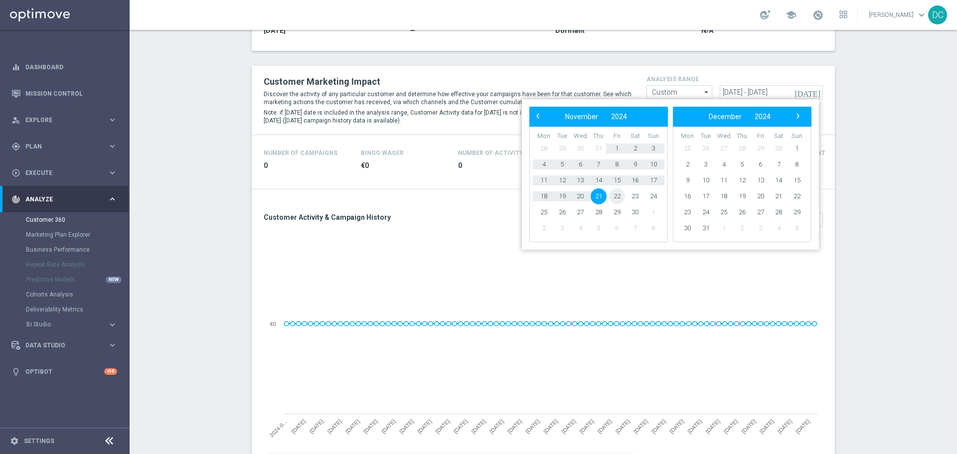
click at [616, 193] on span "22" at bounding box center [617, 196] width 16 height 16
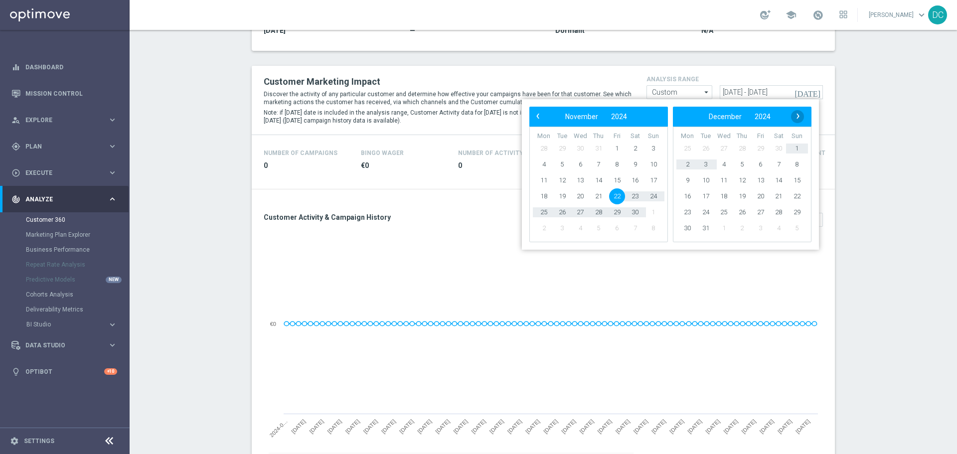
click at [638, 116] on span "›" at bounding box center [798, 116] width 13 height 13
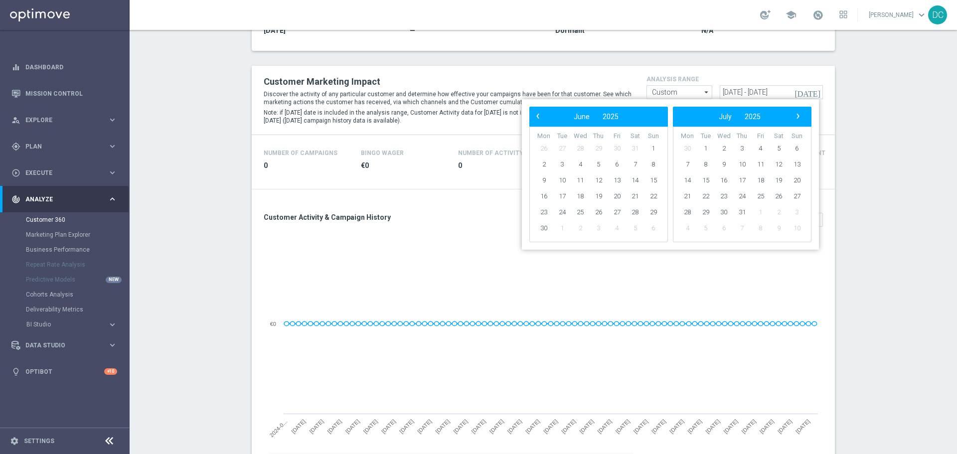
click at [638, 116] on span "›" at bounding box center [798, 116] width 13 height 13
click at [540, 117] on span "‹" at bounding box center [538, 116] width 13 height 13
click at [616, 147] on span "4" at bounding box center [617, 149] width 16 height 16
type input "[DATE] - [DATE]"
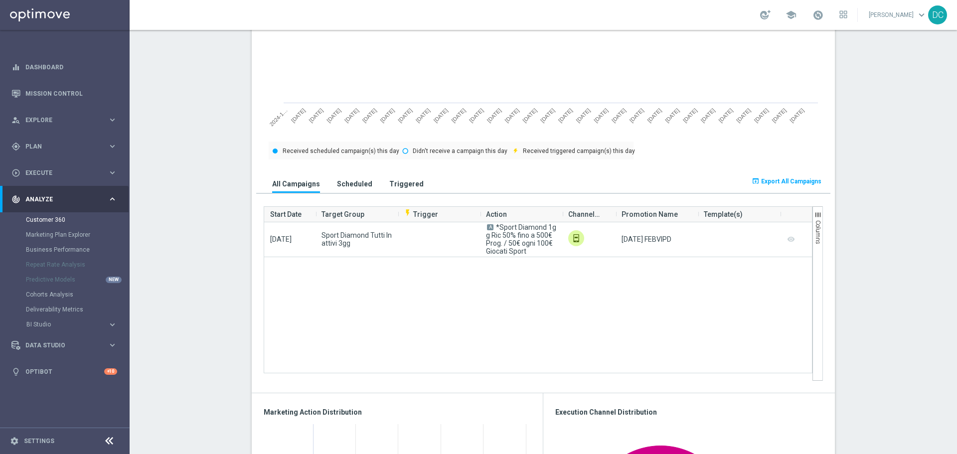
scroll to position [481, 0]
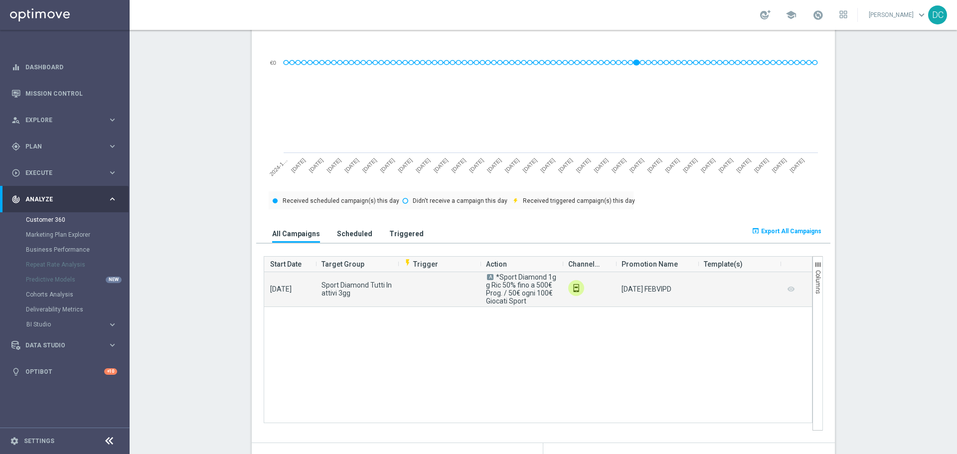
click at [638, 274] on campaign-grid-preview-column "remove_red_eye" at bounding box center [791, 289] width 10 height 13
drag, startPoint x: 523, startPoint y: 301, endPoint x: 492, endPoint y: 278, distance: 38.8
click at [492, 274] on campaign-grid-action-column "A *Sport Diamond 1gg Ric 50% fino a 500€ Prog. / 50€ ogni 100€ Giocati Sport" at bounding box center [521, 289] width 70 height 32
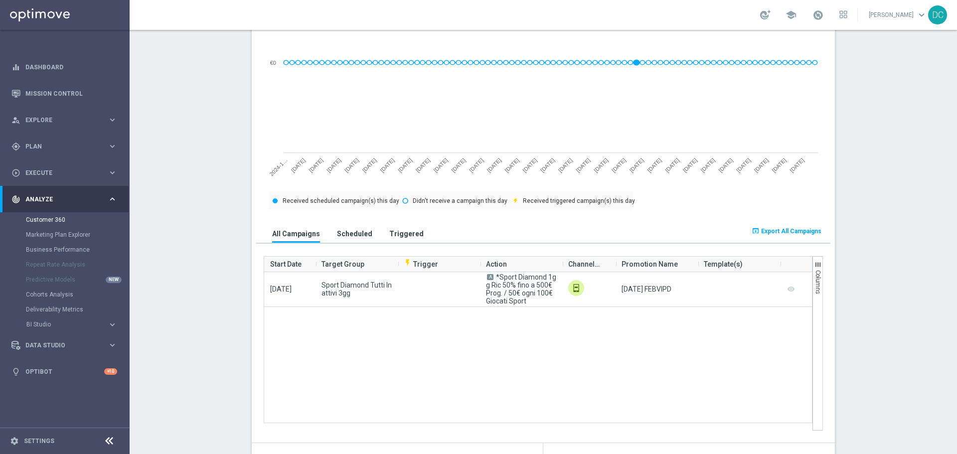
copy campaign-grid-action-column "*Sport Diamond 1gg Ric 50% fino a 500€ Prog. / 50€ ogni 100€ Giocati Sport"
click at [452, 274] on div "[DATE] Sport Diamond Tutti Inattivi 3gg A *Sport Diamond 1gg Ric 50% fino a 500…" at bounding box center [538, 351] width 548 height 158
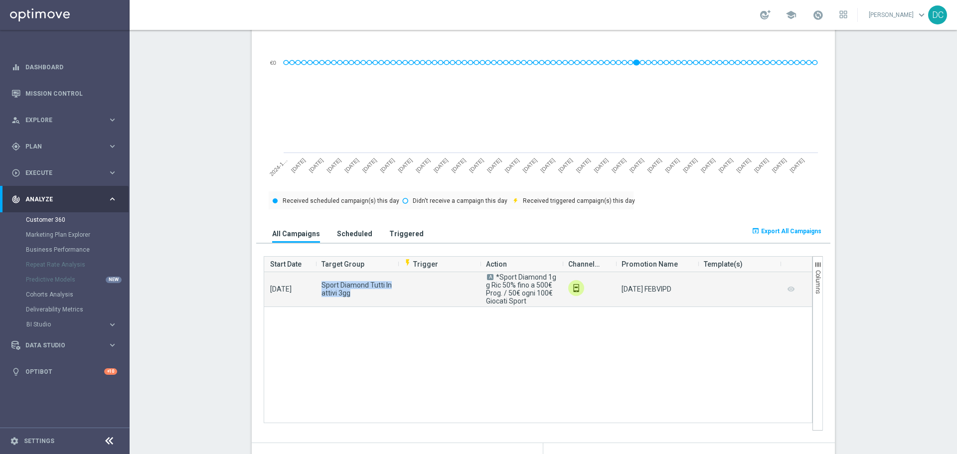
drag, startPoint x: 348, startPoint y: 293, endPoint x: 317, endPoint y: 283, distance: 33.0
click at [317, 274] on div "Sport Diamond Tutti Inattivi 3gg" at bounding box center [357, 289] width 82 height 34
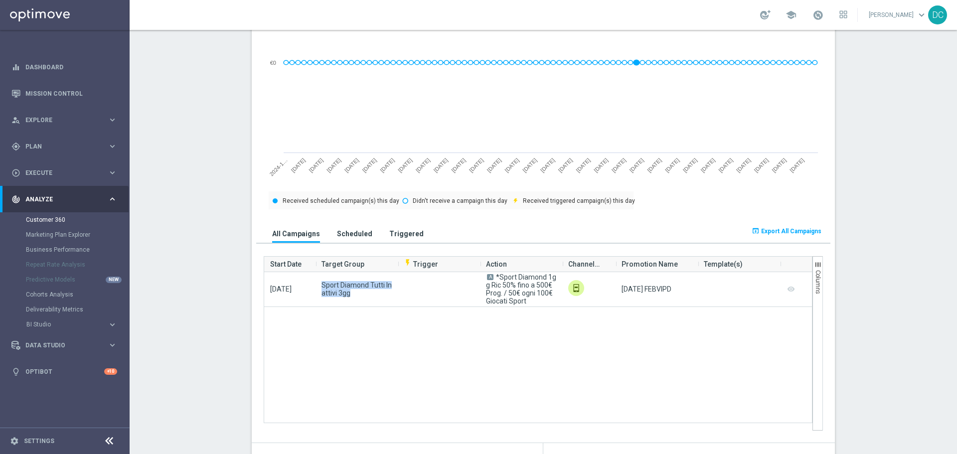
copy span "Sport Diamond Tutti Inattivi 3gg"
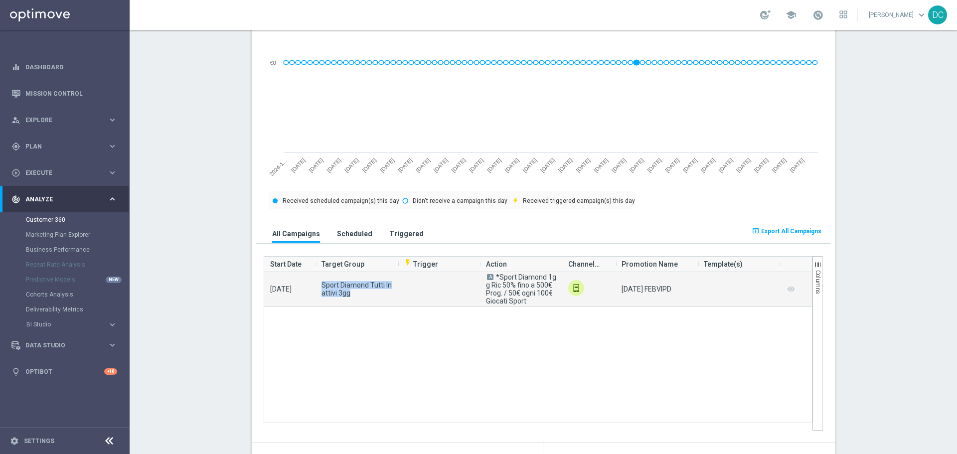
click at [572, 274] on img at bounding box center [576, 288] width 16 height 16
click at [574, 274] on img at bounding box center [576, 288] width 16 height 16
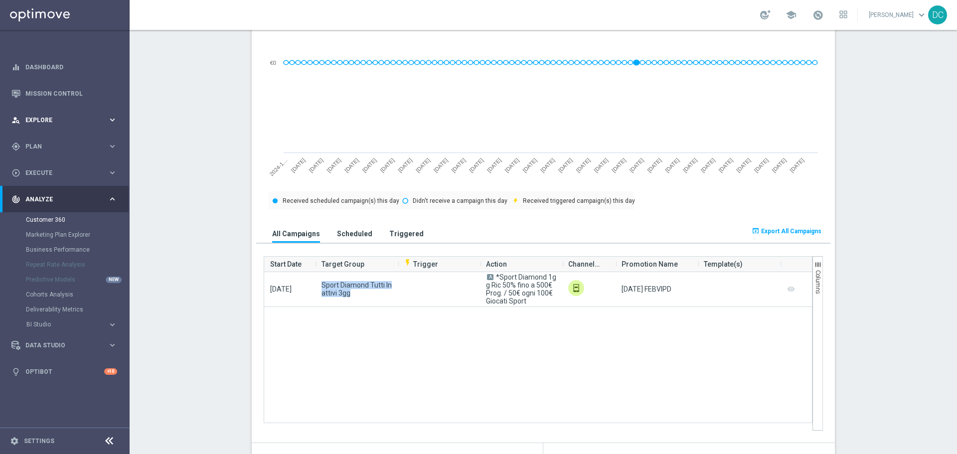
click at [115, 119] on icon "keyboard_arrow_right" at bounding box center [112, 119] width 9 height 9
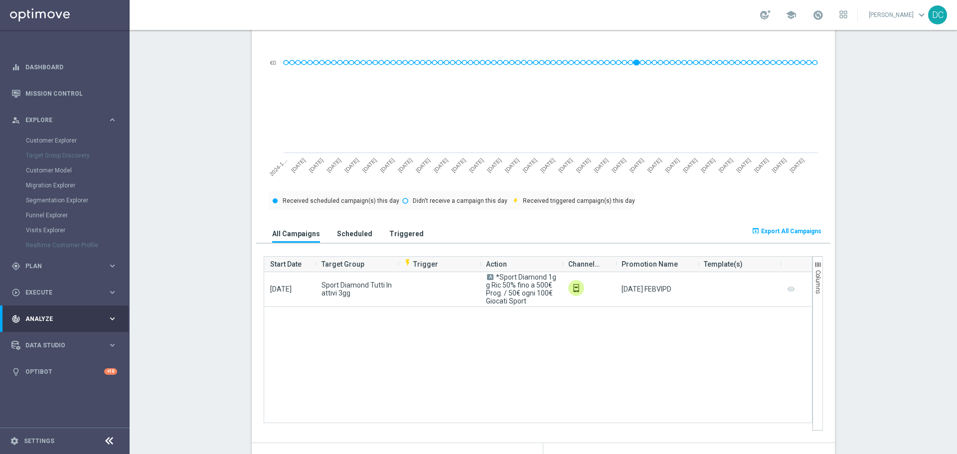
click at [349, 274] on div "[DATE] Sport Diamond Tutti Inattivi 3gg A *Sport Diamond 1gg Ric 50% fino a 500…" at bounding box center [538, 351] width 548 height 158
click at [638, 232] on span "Export All Campaigns" at bounding box center [791, 231] width 60 height 7
click at [58, 141] on link "Customer Explorer" at bounding box center [65, 141] width 78 height 8
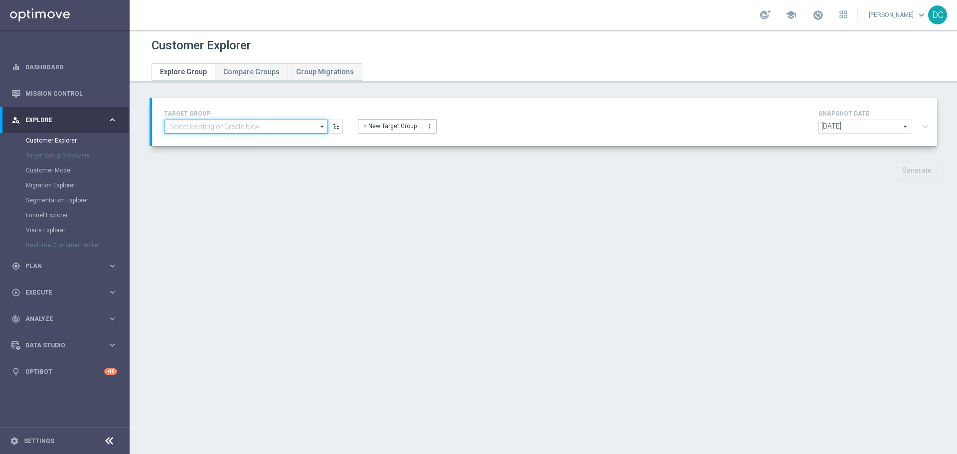
click at [266, 126] on input at bounding box center [246, 127] width 164 height 14
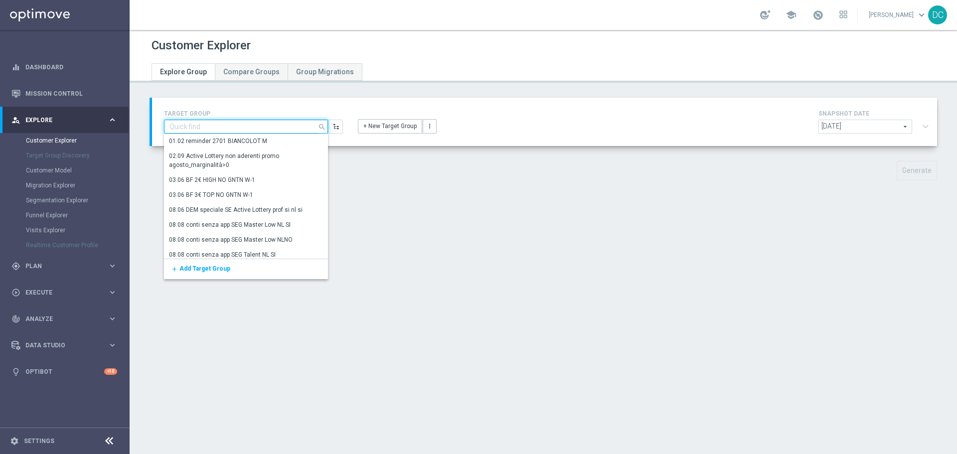
paste input "Sport Diamond Tutti Inattivi 3gg"
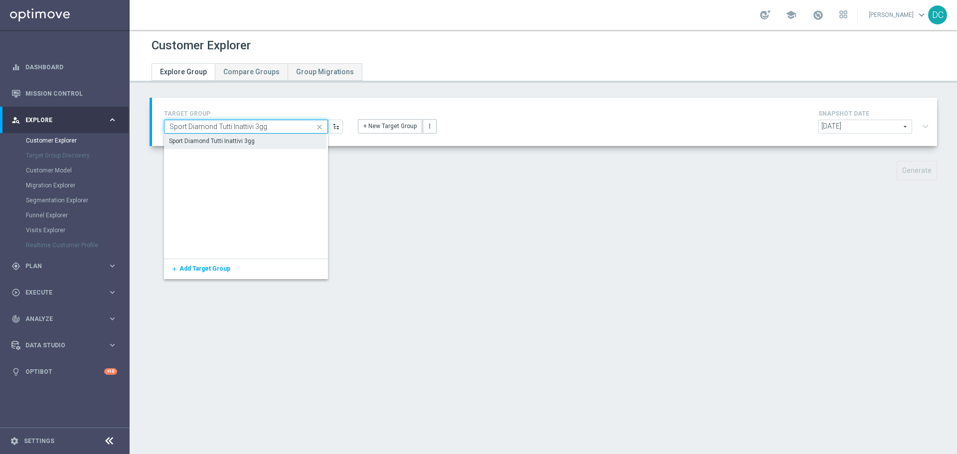
type input "Sport Diamond Tutti Inattivi 3gg"
click at [252, 143] on div "Sport Diamond Tutti Inattivi 3gg" at bounding box center [213, 141] width 86 height 9
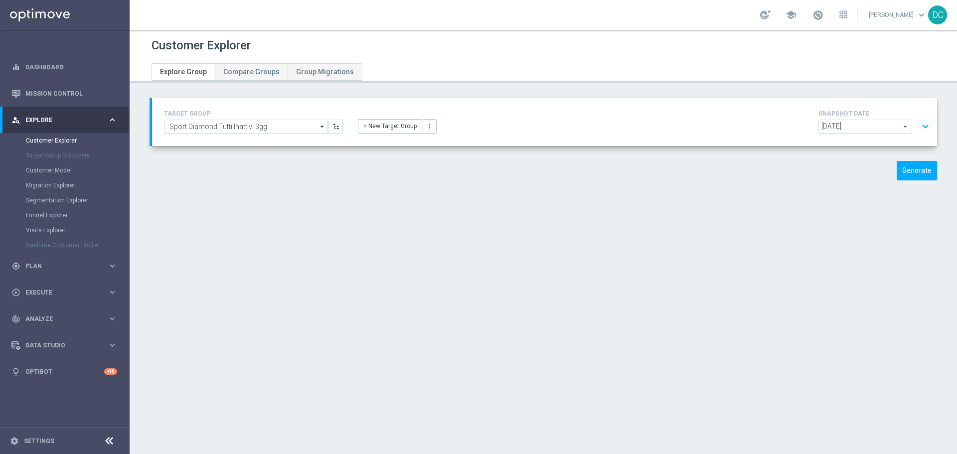
click at [638, 124] on button "expand_more" at bounding box center [925, 126] width 14 height 19
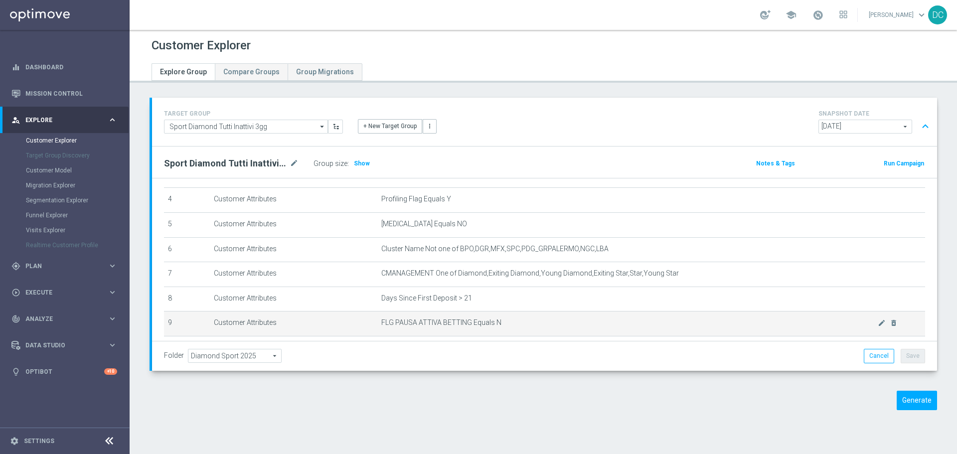
scroll to position [150, 0]
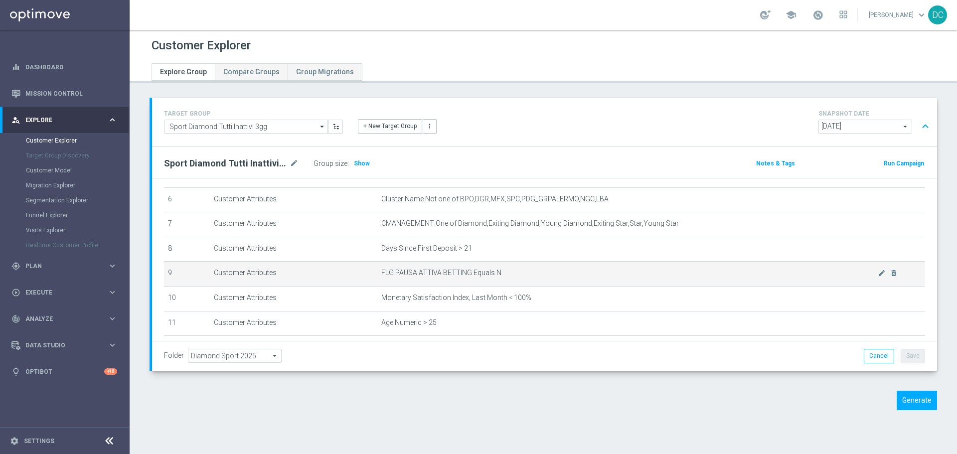
click at [445, 274] on span "FLG PAUSA ATTIVA BETTING Equals N" at bounding box center [629, 273] width 497 height 8
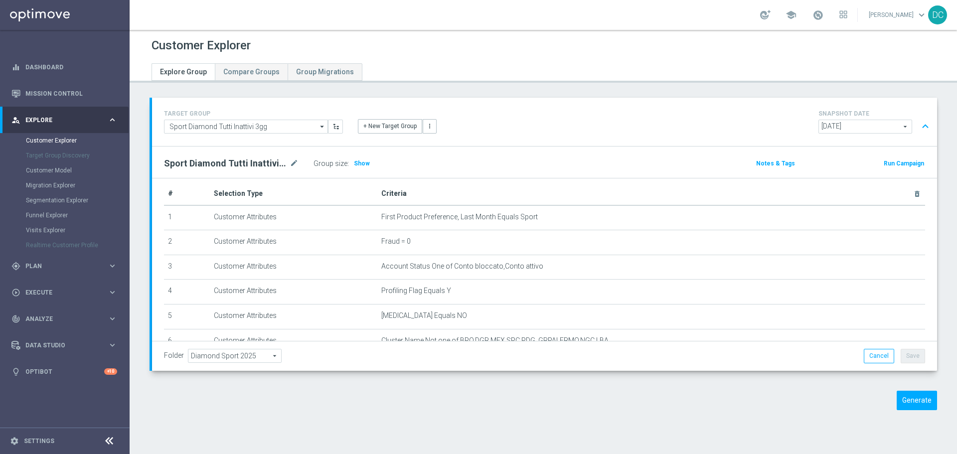
scroll to position [0, 0]
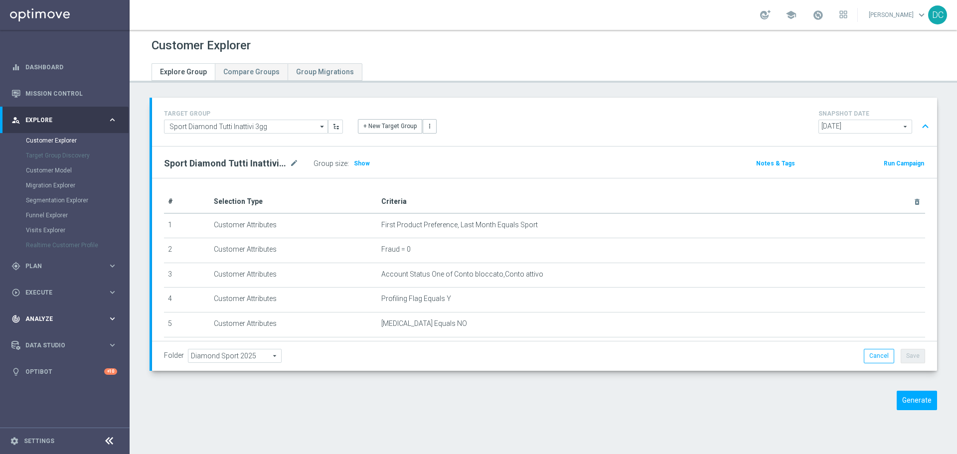
click at [53, 274] on span "Analyze" at bounding box center [66, 319] width 82 height 6
click at [47, 219] on link "Customer 360" at bounding box center [65, 220] width 78 height 8
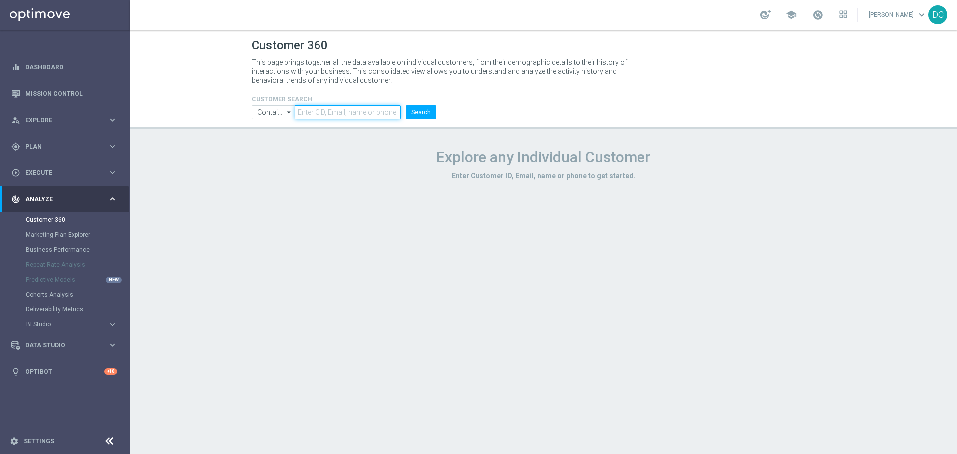
click at [343, 111] on input "text" at bounding box center [348, 112] width 106 height 14
paste input "Start Date Target Group Trigger Action Channel Promotion Code Promotion Name Te…"
type input "Start Date Target Group Trigger Action Channel Promotion Code Promotion Name Te…"
paste input "5019230"
type input "5019230"
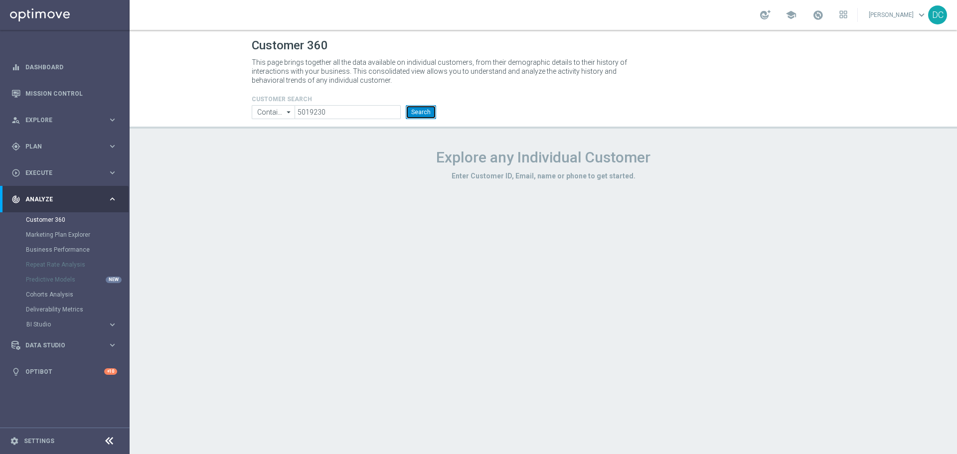
click at [425, 113] on button "Search" at bounding box center [421, 112] width 30 height 14
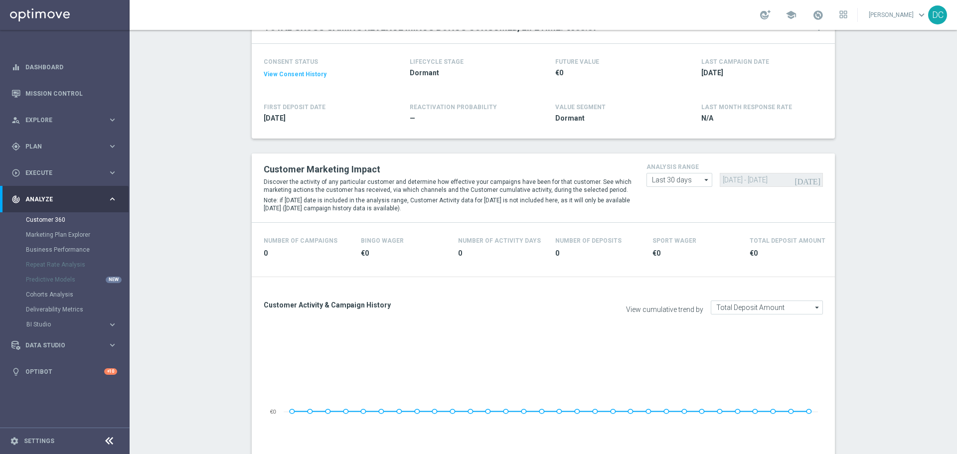
scroll to position [150, 0]
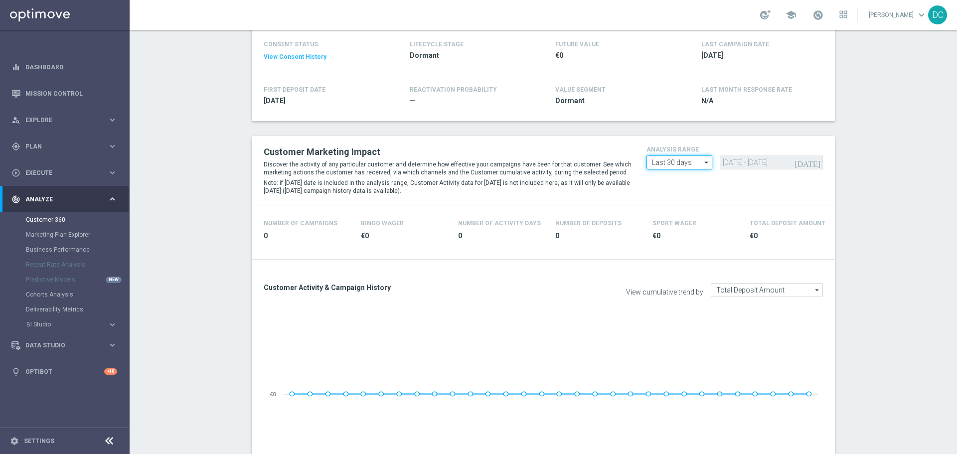
click at [638, 163] on input "Last 30 days" at bounding box center [680, 163] width 66 height 14
drag, startPoint x: 652, startPoint y: 221, endPoint x: 684, endPoint y: 198, distance: 39.6
click at [638, 221] on div "Custom" at bounding box center [663, 221] width 22 height 9
type input "Custom"
click at [638, 165] on input "[DATE] - [DATE]" at bounding box center [771, 163] width 103 height 14
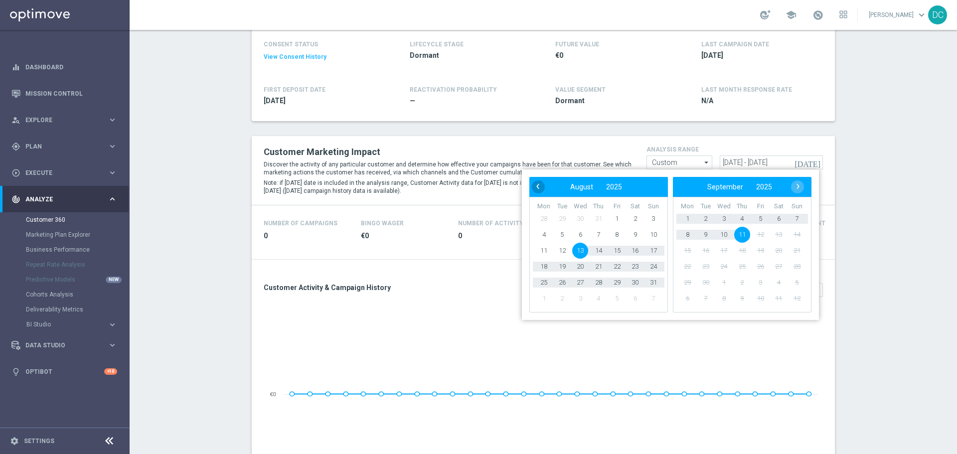
click at [534, 186] on span "‹" at bounding box center [538, 186] width 13 height 13
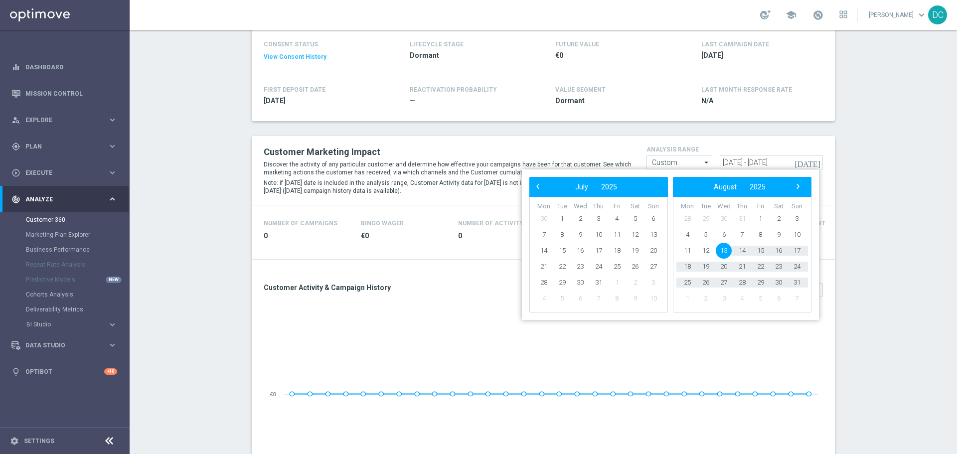
click at [534, 186] on span "‹" at bounding box center [538, 186] width 13 height 13
click at [532, 185] on span "‹" at bounding box center [538, 186] width 13 height 13
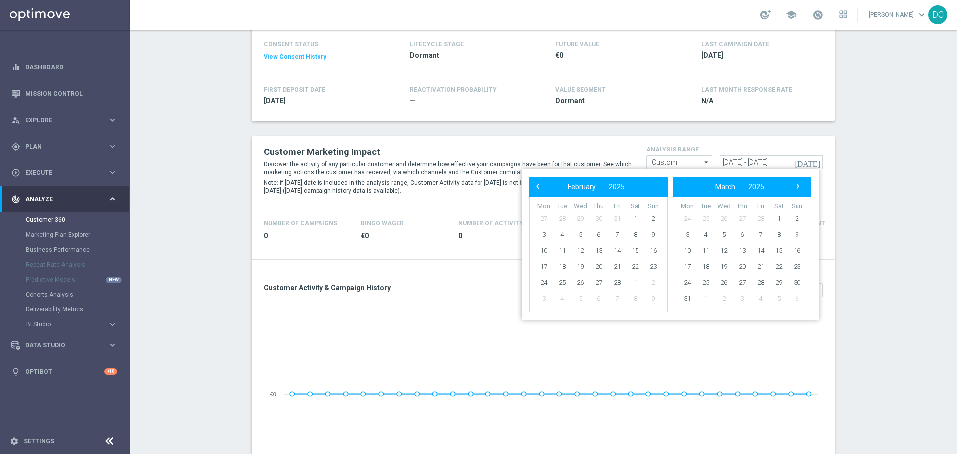
click at [532, 185] on span "‹" at bounding box center [538, 186] width 13 height 13
click at [575, 218] on span "1" at bounding box center [580, 219] width 16 height 16
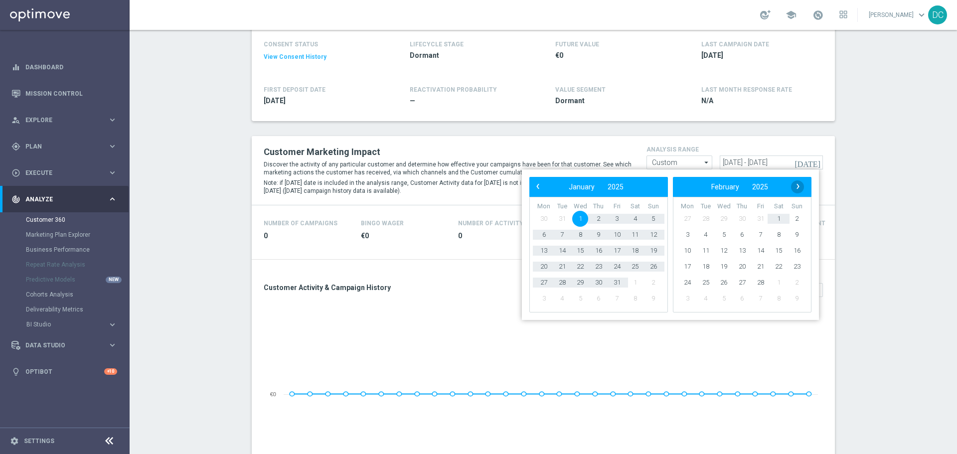
click at [638, 185] on span "›" at bounding box center [798, 186] width 13 height 13
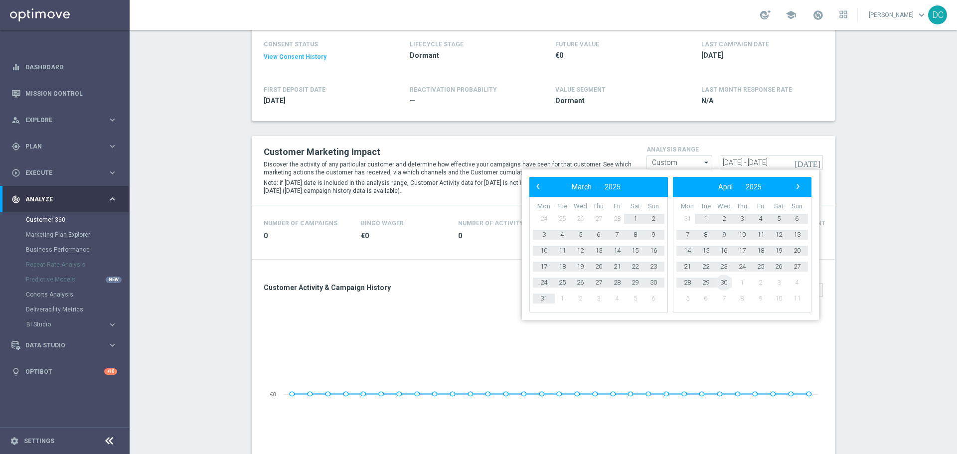
click at [638, 274] on span "30" at bounding box center [724, 283] width 16 height 16
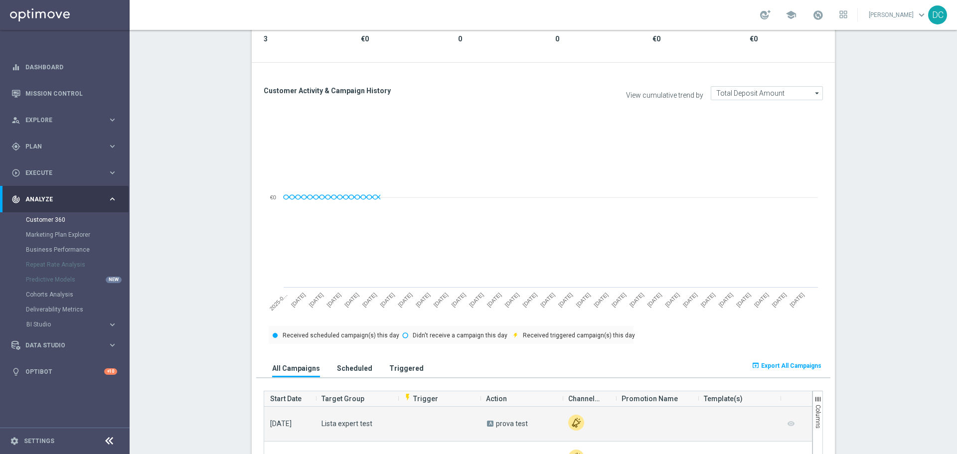
scroll to position [499, 0]
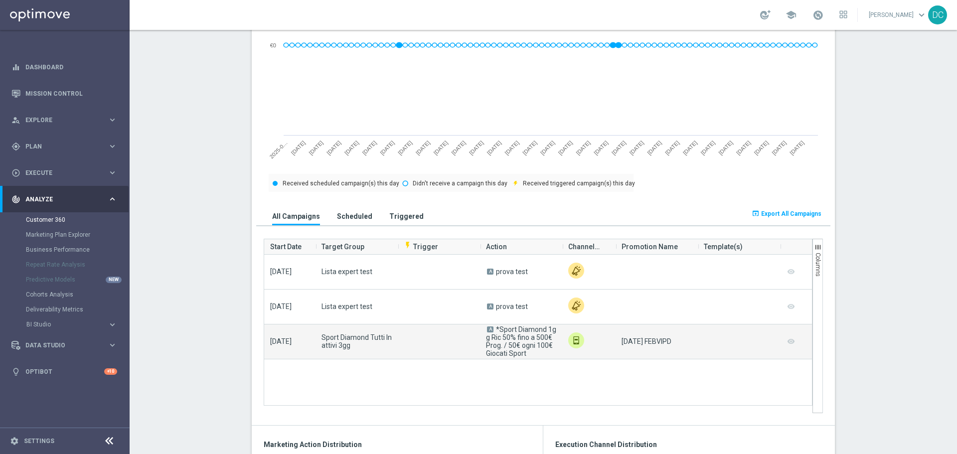
drag, startPoint x: 306, startPoint y: 343, endPoint x: 264, endPoint y: 343, distance: 42.4
click at [264, 274] on div "[DATE]" at bounding box center [289, 342] width 51 height 34
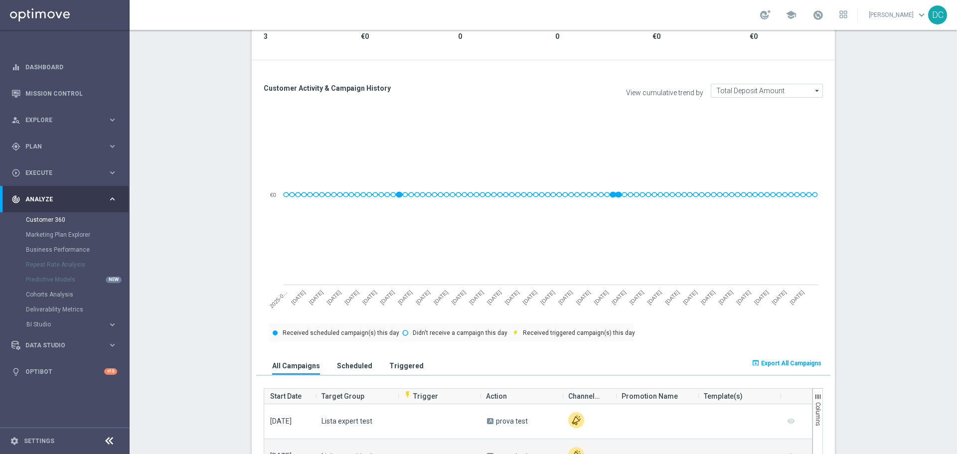
scroll to position [199, 0]
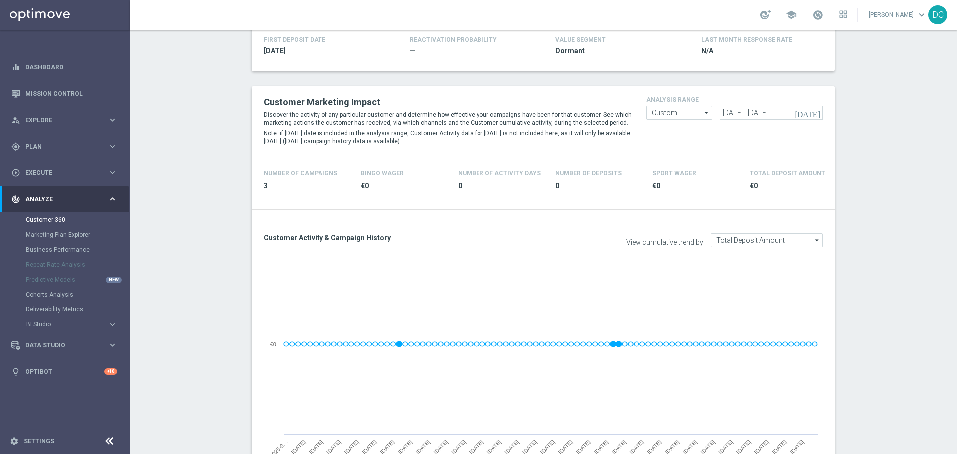
click at [638, 114] on icon "[DATE]" at bounding box center [808, 112] width 27 height 9
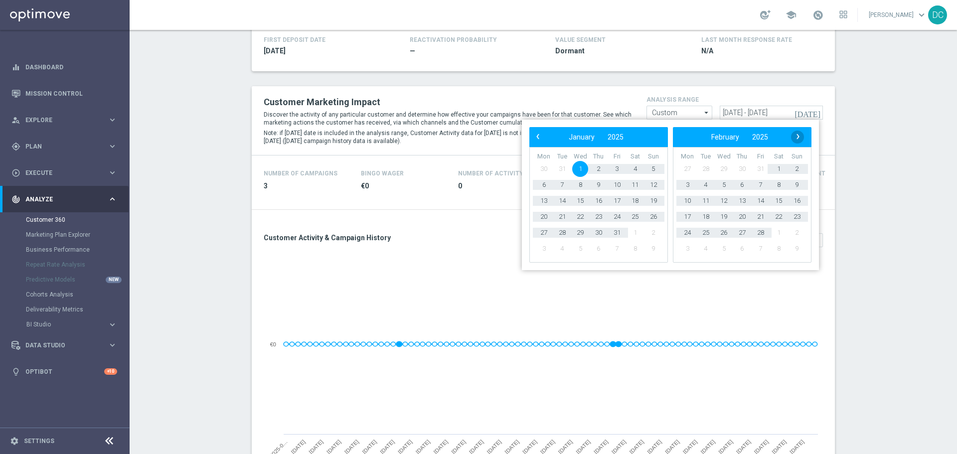
click at [638, 137] on span "›" at bounding box center [798, 136] width 13 height 13
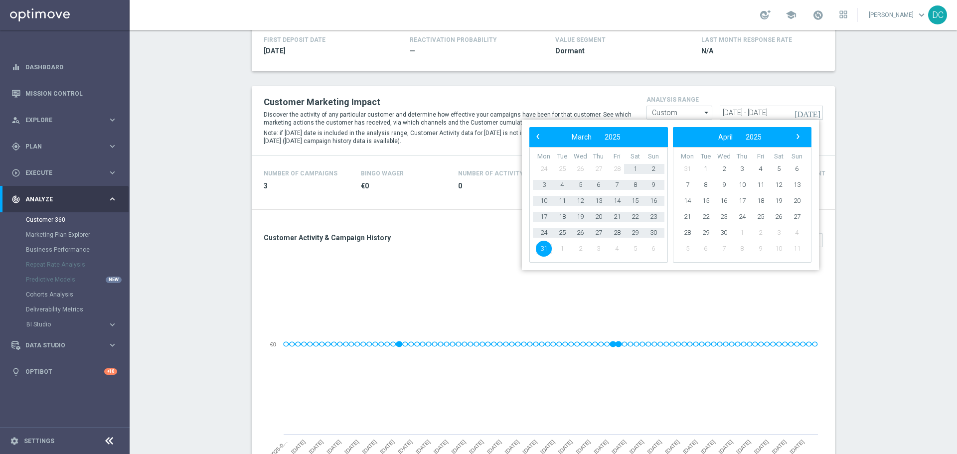
click at [559, 250] on span "1" at bounding box center [562, 249] width 16 height 16
click at [563, 248] on span "1" at bounding box center [562, 249] width 16 height 16
click at [638, 169] on span "1" at bounding box center [706, 169] width 16 height 16
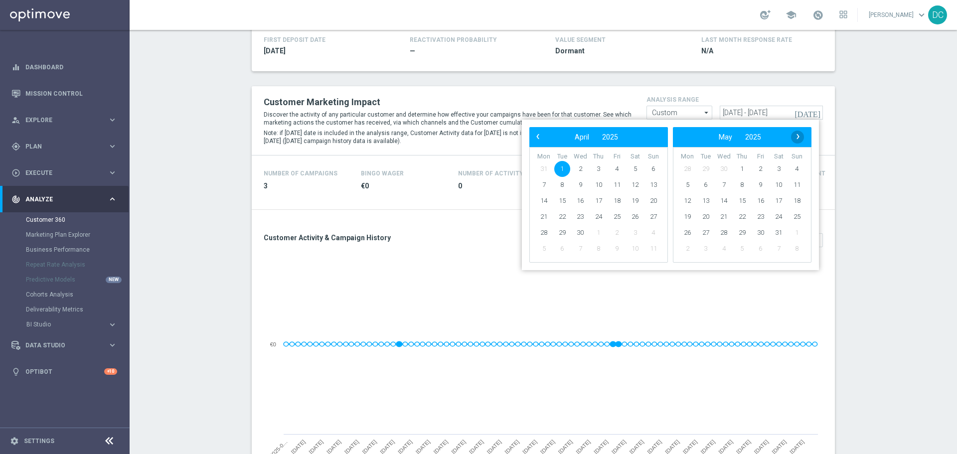
click at [638, 138] on span "›" at bounding box center [798, 136] width 13 height 13
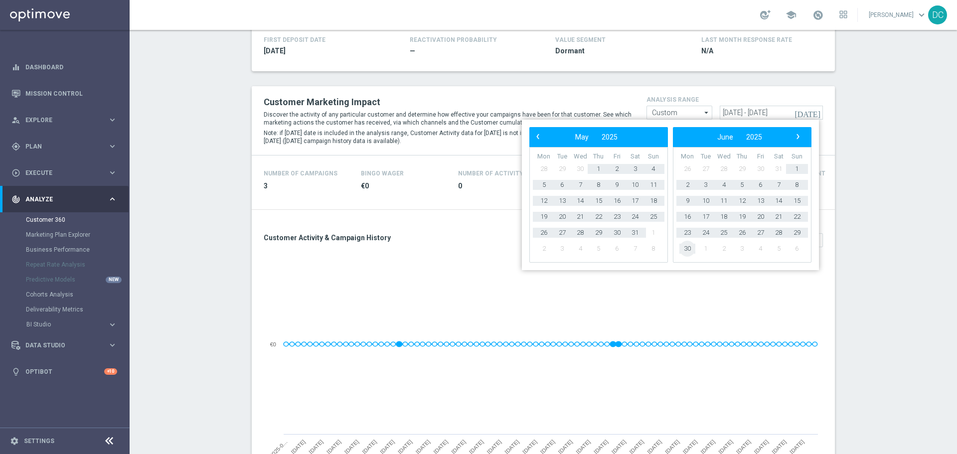
click at [638, 249] on span "30" at bounding box center [688, 249] width 16 height 16
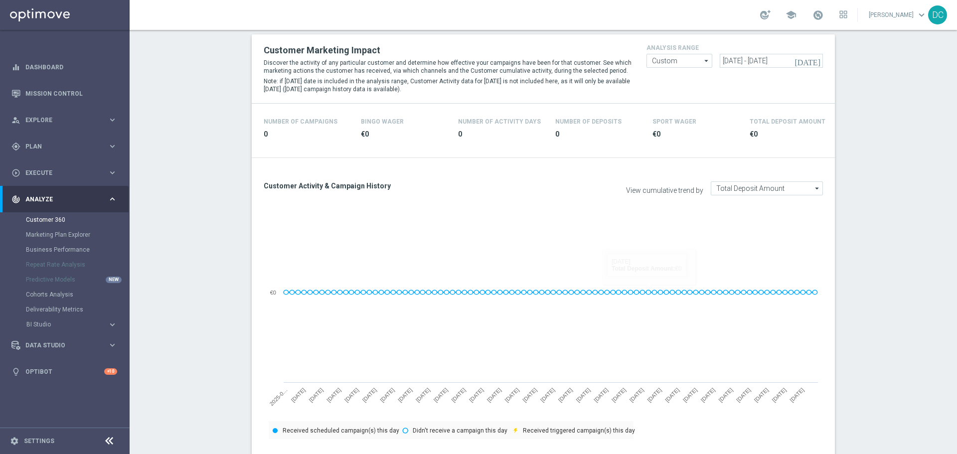
scroll to position [249, 0]
click at [638, 62] on div "analysis range Custom Custom arrow_drop_down Drag here to set row groups Drag h…" at bounding box center [734, 57] width 191 height 26
click at [638, 63] on icon "[DATE]" at bounding box center [808, 62] width 27 height 9
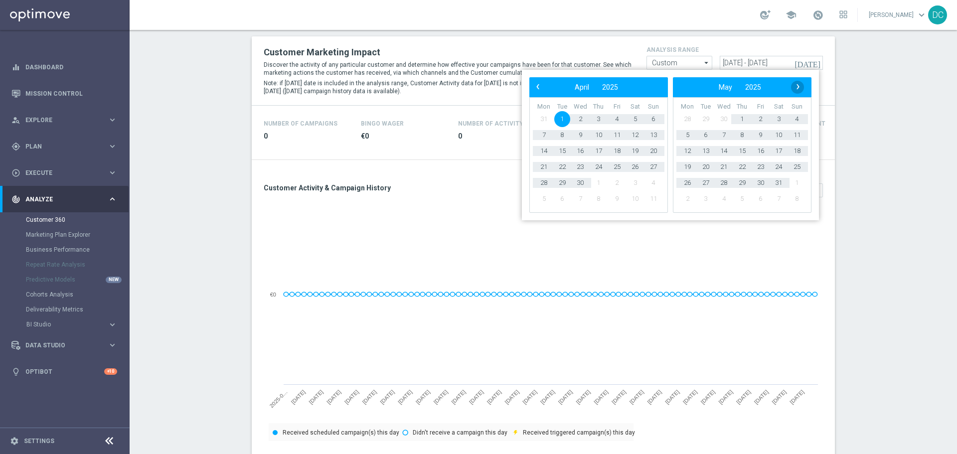
click at [638, 88] on span "›" at bounding box center [798, 86] width 13 height 13
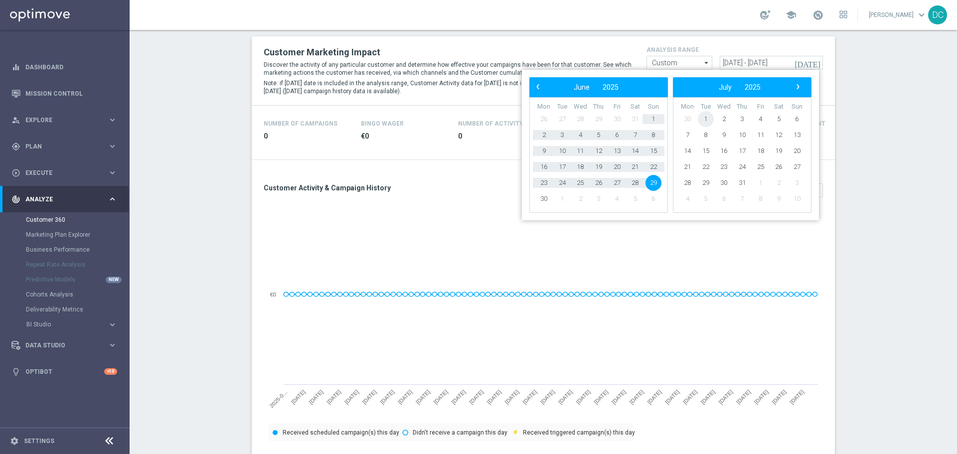
click at [638, 115] on span "1" at bounding box center [706, 119] width 16 height 16
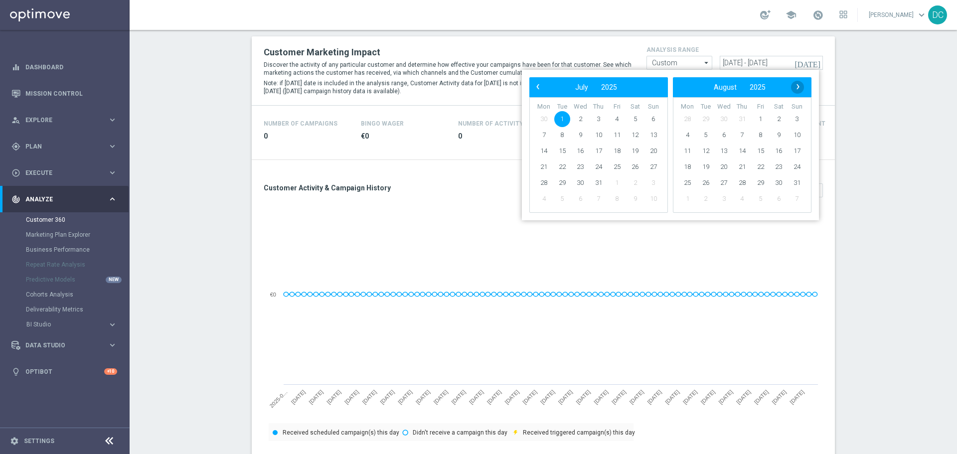
click at [638, 87] on span "›" at bounding box center [798, 86] width 13 height 13
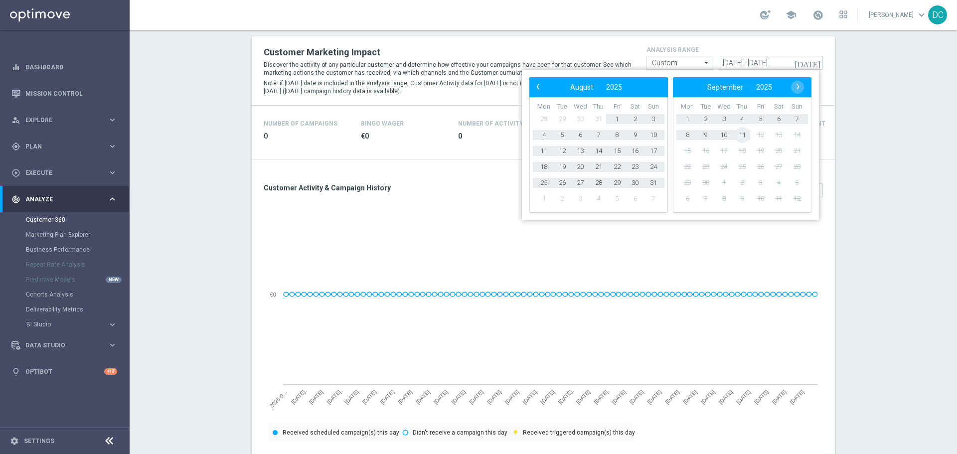
click at [638, 134] on span "11" at bounding box center [742, 135] width 16 height 16
type input "[DATE] - [DATE]"
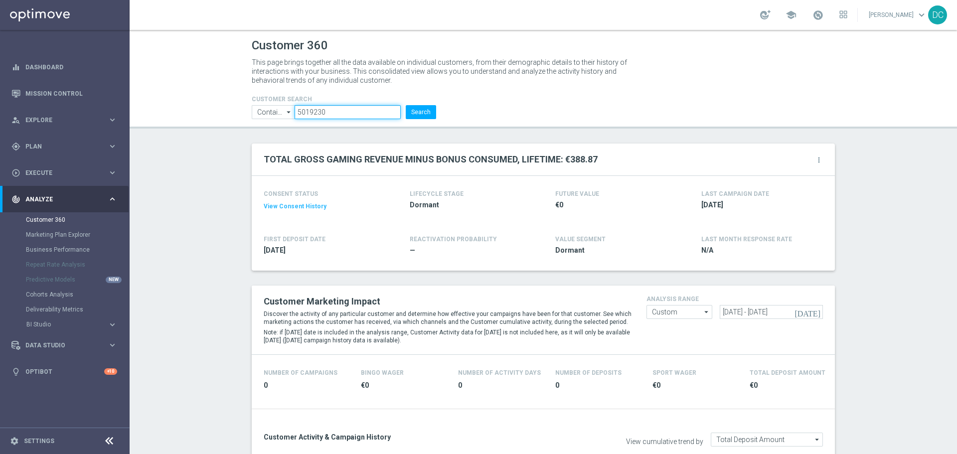
drag, startPoint x: 305, startPoint y: 106, endPoint x: 247, endPoint y: 102, distance: 58.5
click at [247, 102] on div "CUSTOMER SEARCH Contains Contains arrow_drop_down Drag here to set row groups D…" at bounding box center [343, 103] width 199 height 32
paste input "4182862"
type input "4182862"
click at [422, 111] on button "Search" at bounding box center [421, 112] width 30 height 14
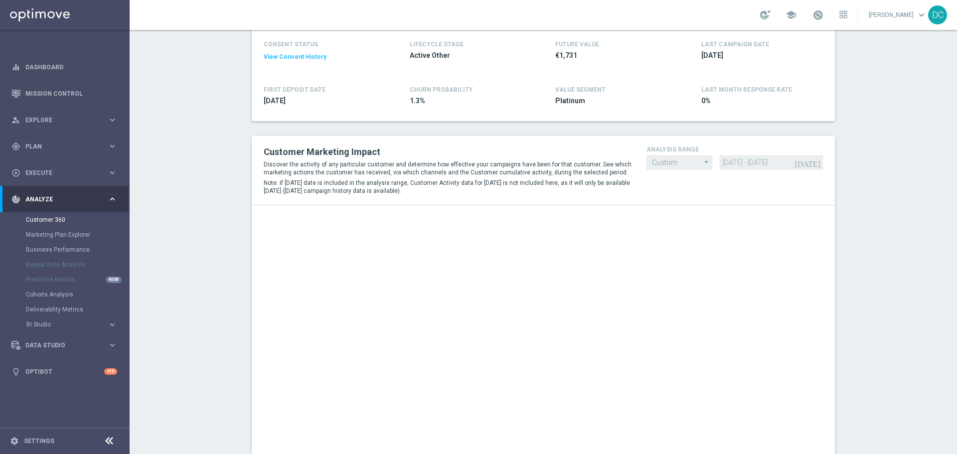
scroll to position [182, 0]
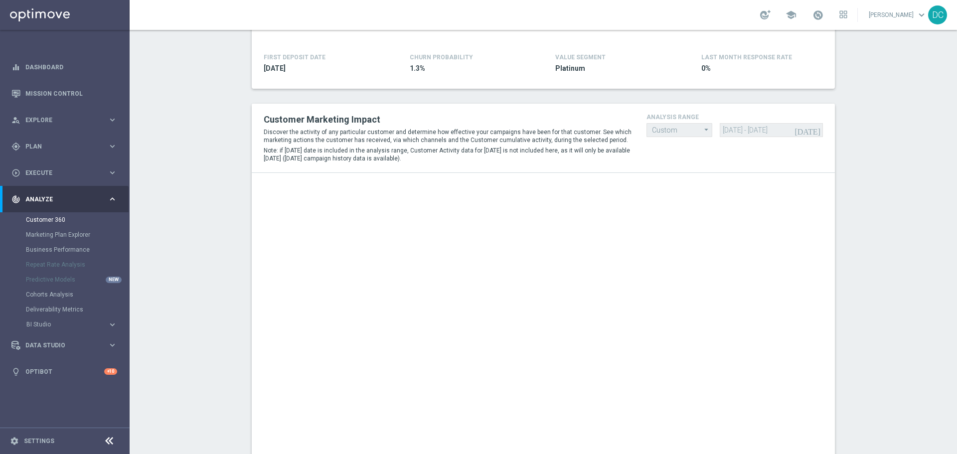
click at [638, 129] on icon "arrow_drop_down" at bounding box center [707, 130] width 10 height 12
click at [638, 131] on icon "arrow_drop_down" at bounding box center [707, 130] width 10 height 12
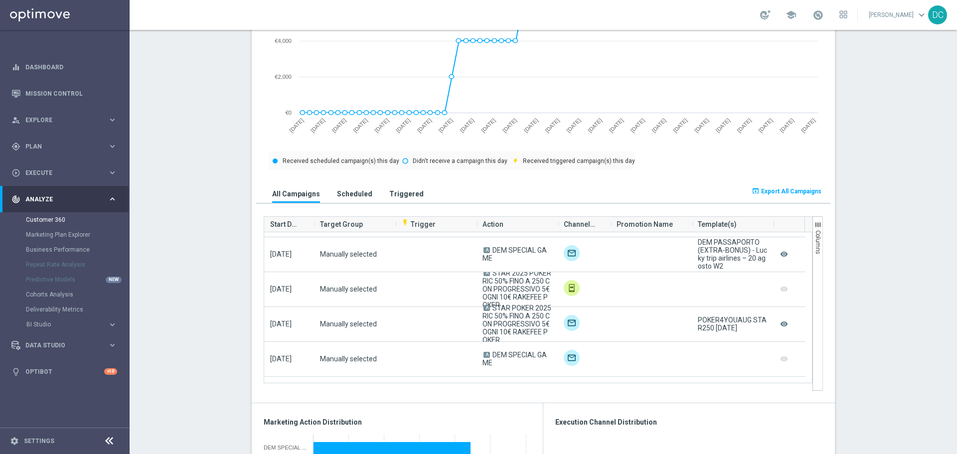
scroll to position [531, 0]
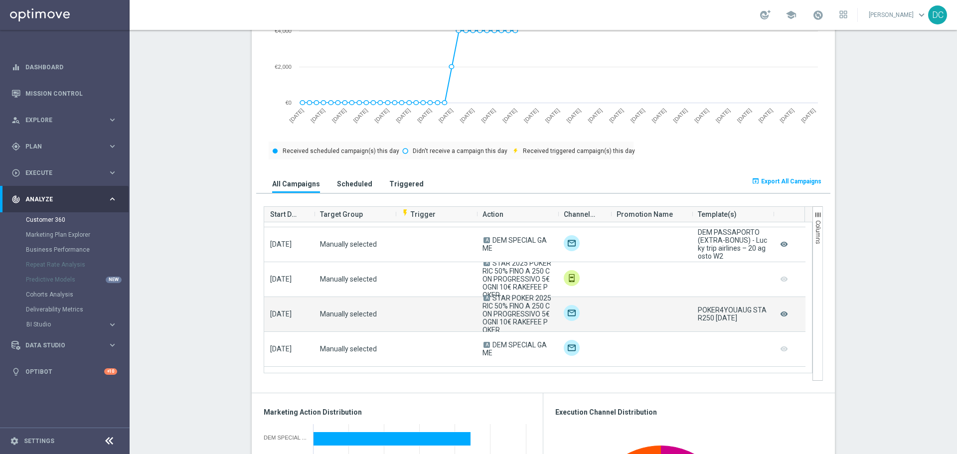
click at [569, 274] on img at bounding box center [572, 313] width 16 height 16
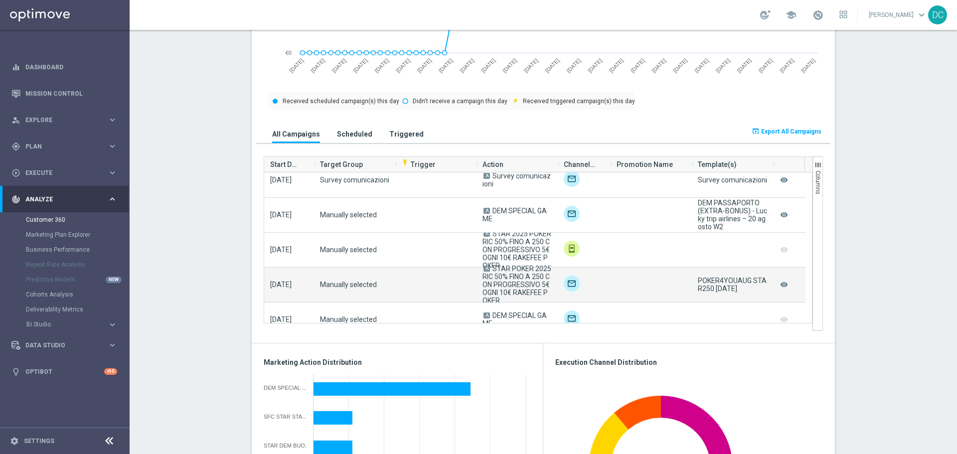
scroll to position [64, 0]
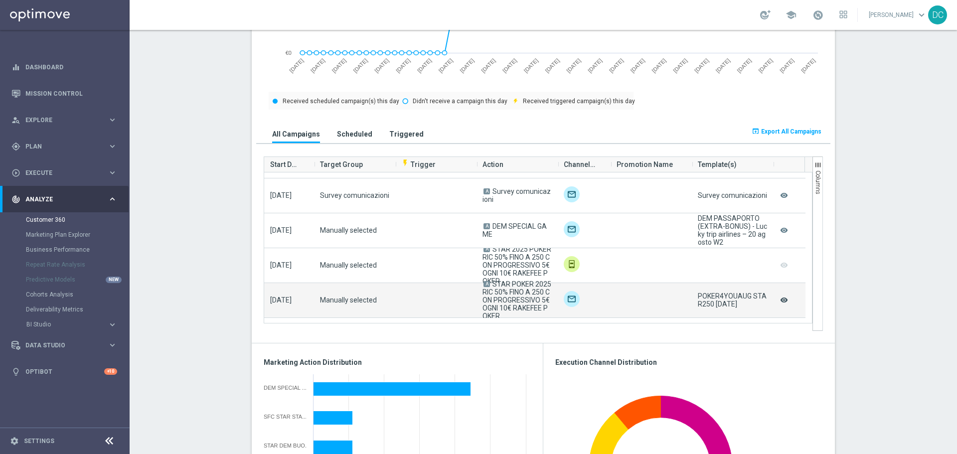
click at [638, 274] on icon "remove_red_eye" at bounding box center [784, 300] width 10 height 13
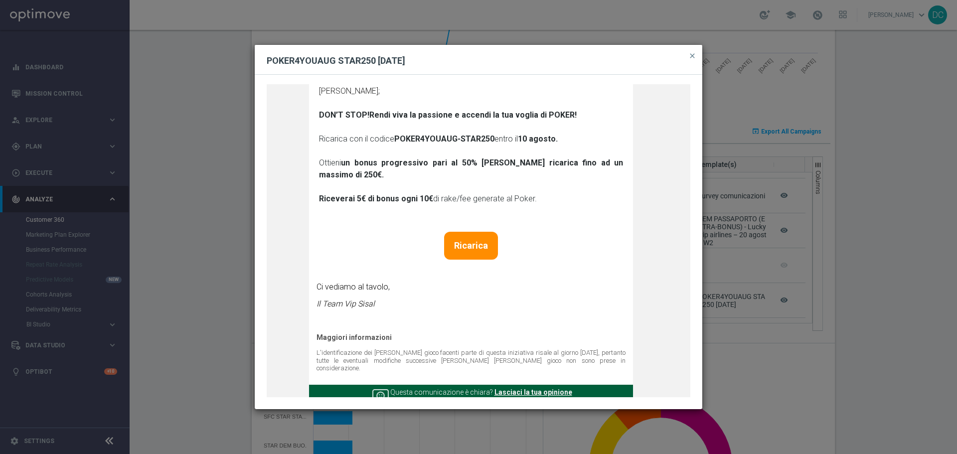
scroll to position [100, 0]
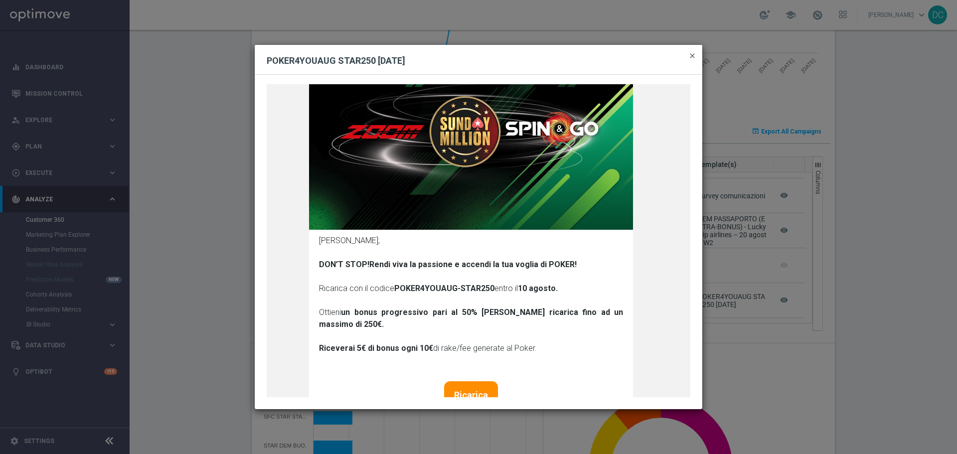
click at [638, 55] on span "close" at bounding box center [693, 56] width 8 height 8
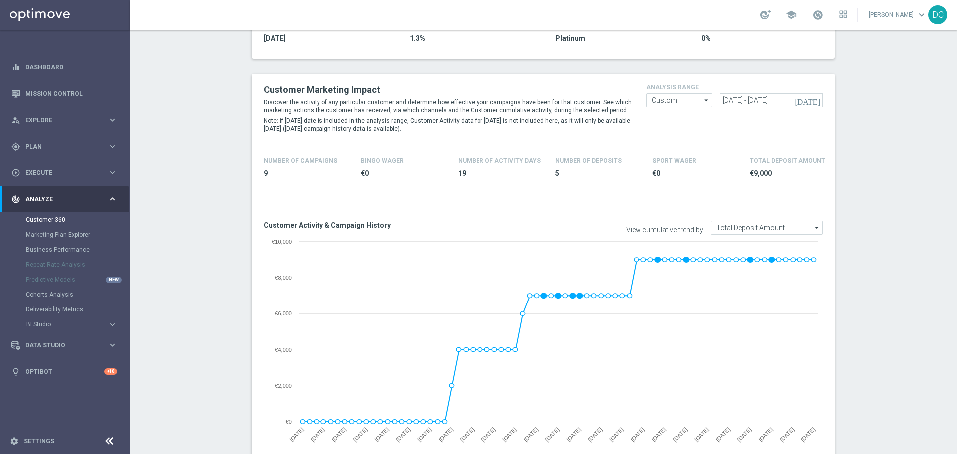
scroll to position [132, 0]
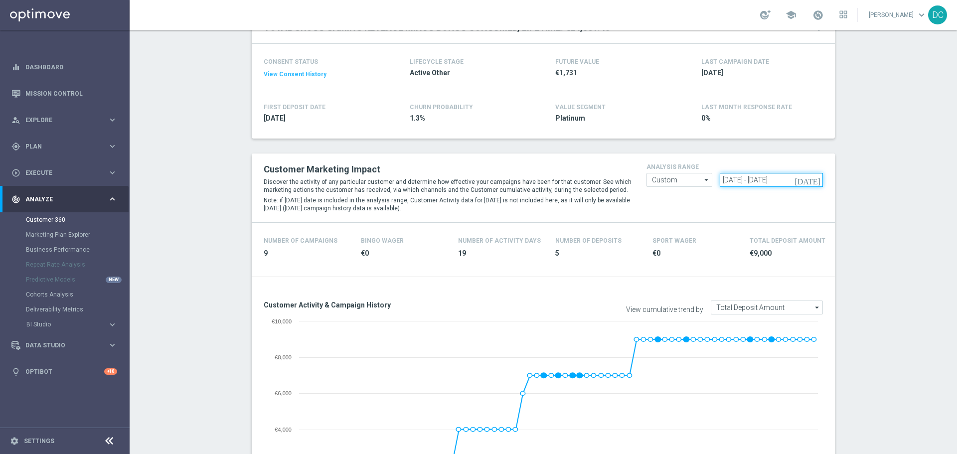
click at [638, 181] on input "[DATE] - [DATE]" at bounding box center [771, 180] width 103 height 14
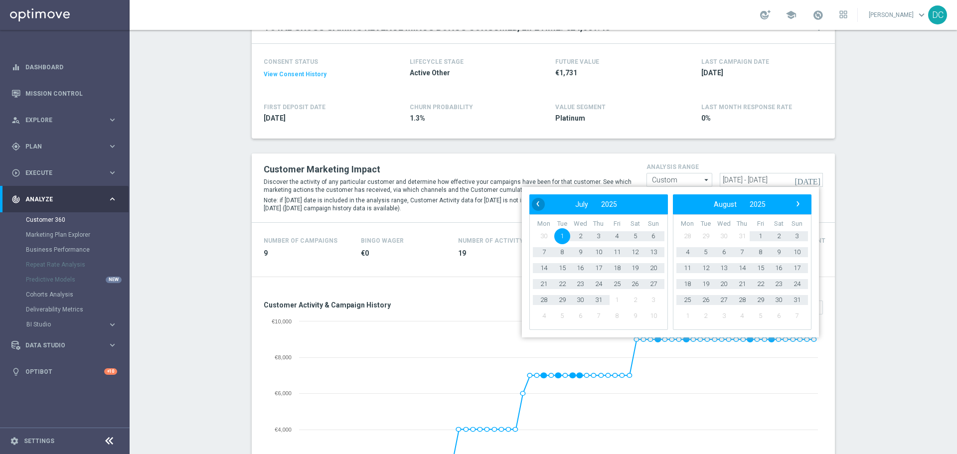
click at [538, 205] on span "‹" at bounding box center [538, 203] width 13 height 13
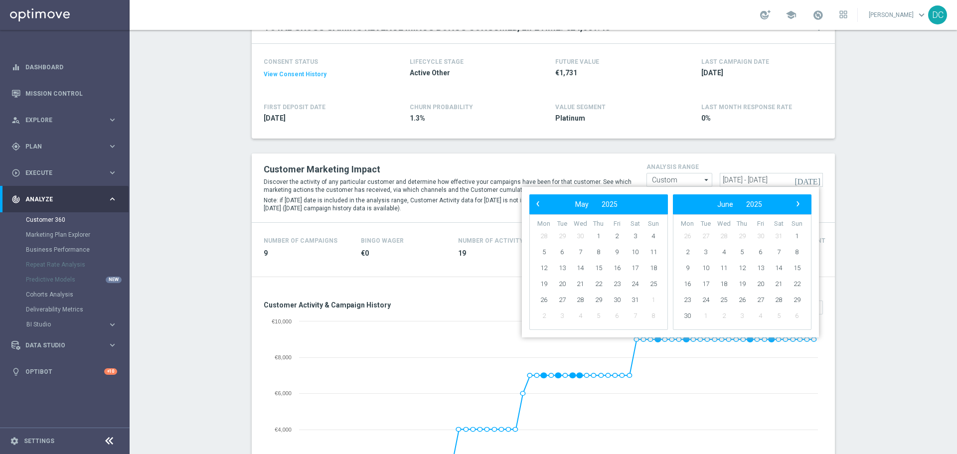
click at [538, 205] on span "‹" at bounding box center [538, 203] width 13 height 13
click at [580, 236] on span "1" at bounding box center [580, 236] width 16 height 16
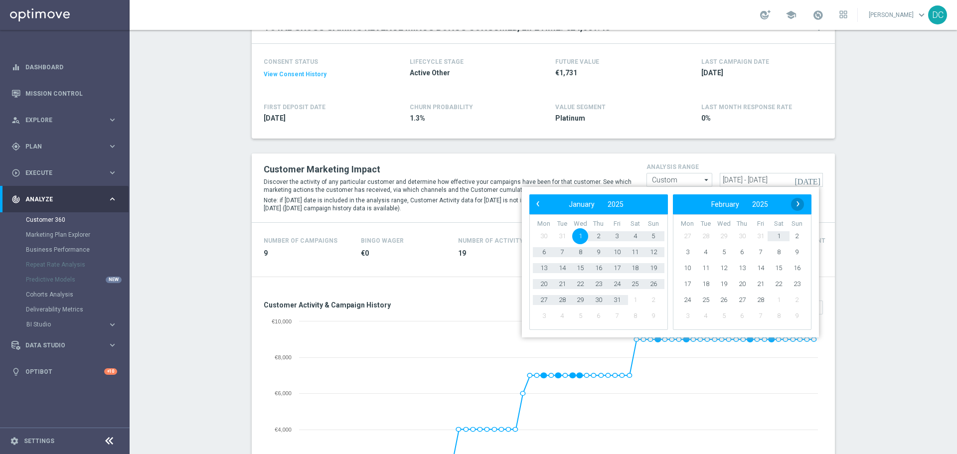
click at [638, 205] on span "›" at bounding box center [798, 203] width 13 height 13
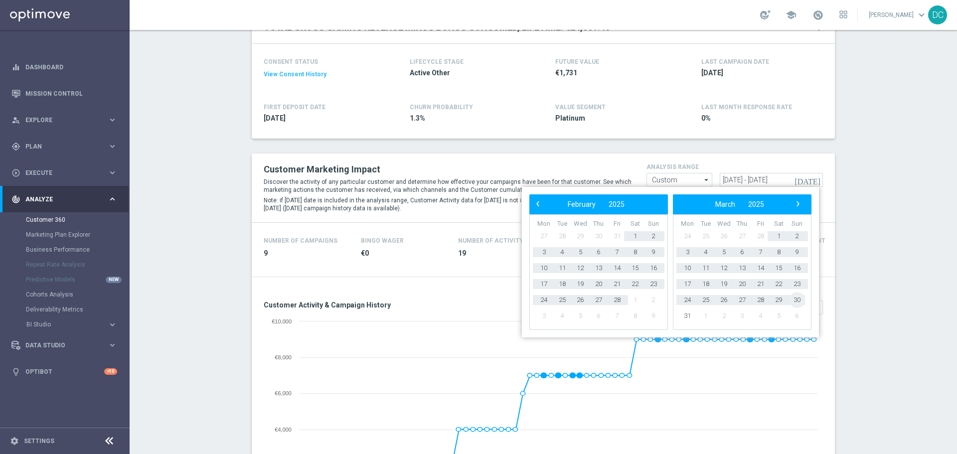
click at [638, 274] on span "30" at bounding box center [797, 300] width 16 height 16
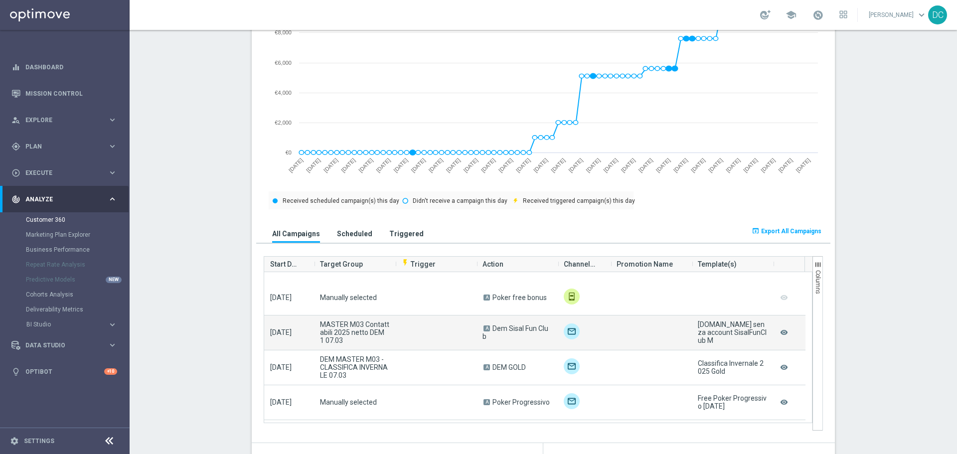
scroll to position [50, 0]
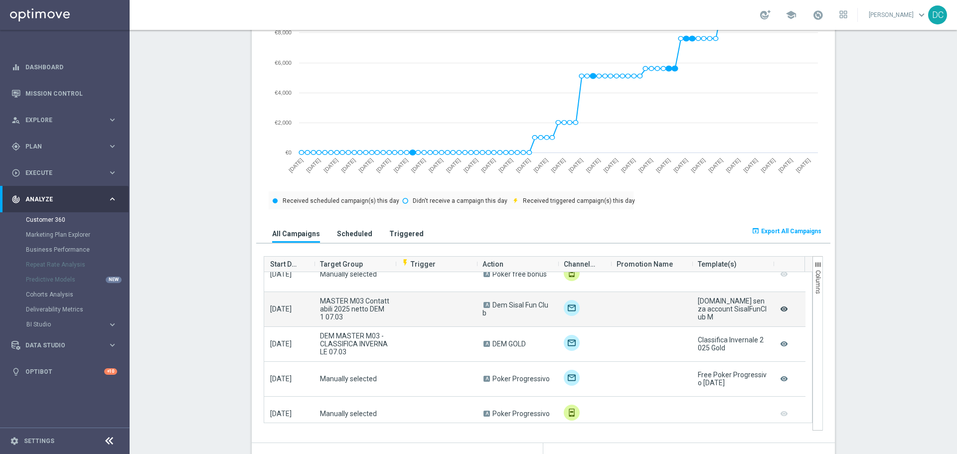
click at [638, 274] on icon "remove_red_eye" at bounding box center [784, 309] width 10 height 13
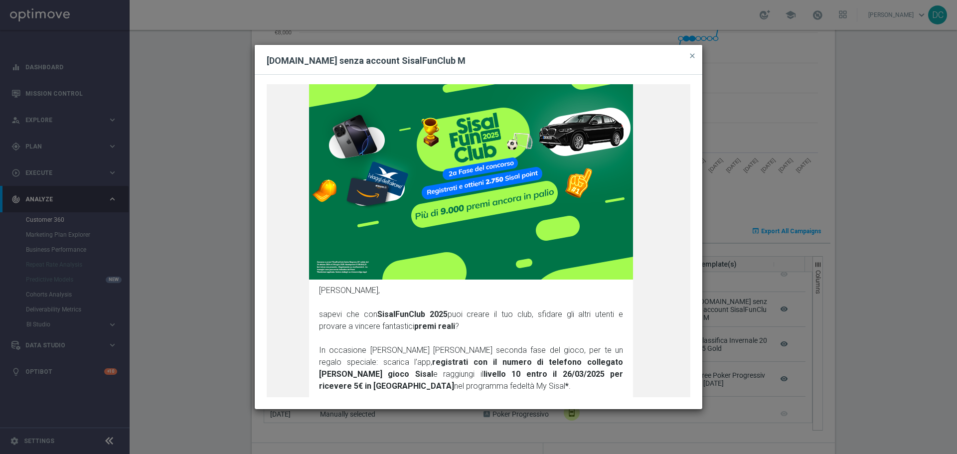
drag, startPoint x: 516, startPoint y: 217, endPoint x: 467, endPoint y: 284, distance: 82.9
click at [468, 274] on div "Scopri come ottenere il regalo Recupera Password [PERSON_NAME], sapevi che con …" at bounding box center [479, 241] width 424 height 314
click at [638, 56] on span "close" at bounding box center [693, 56] width 8 height 8
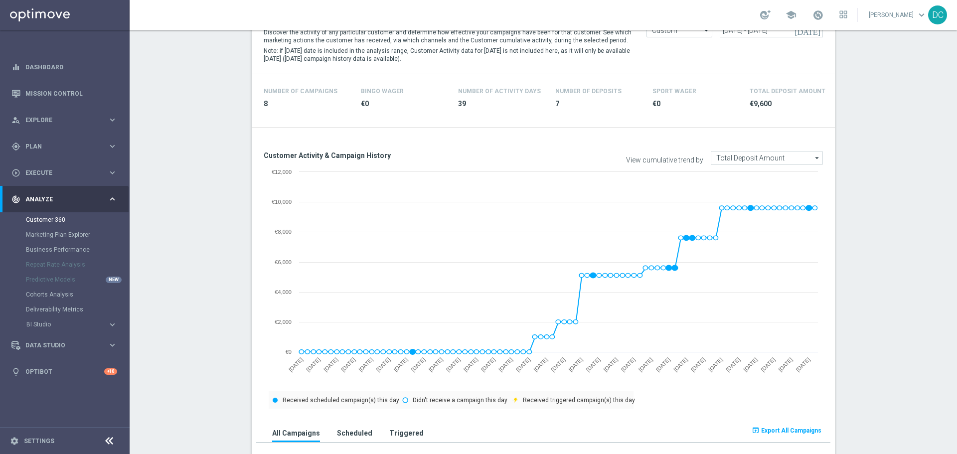
scroll to position [232, 0]
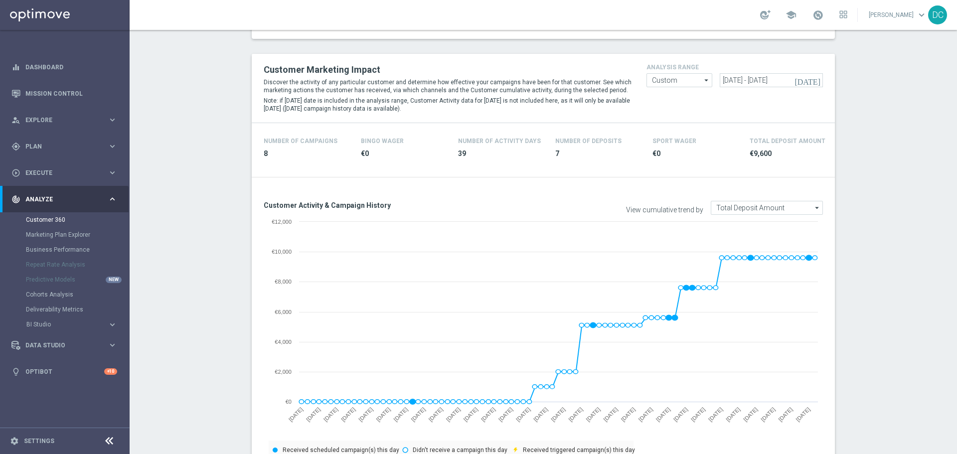
click at [638, 81] on icon "[DATE]" at bounding box center [808, 80] width 27 height 9
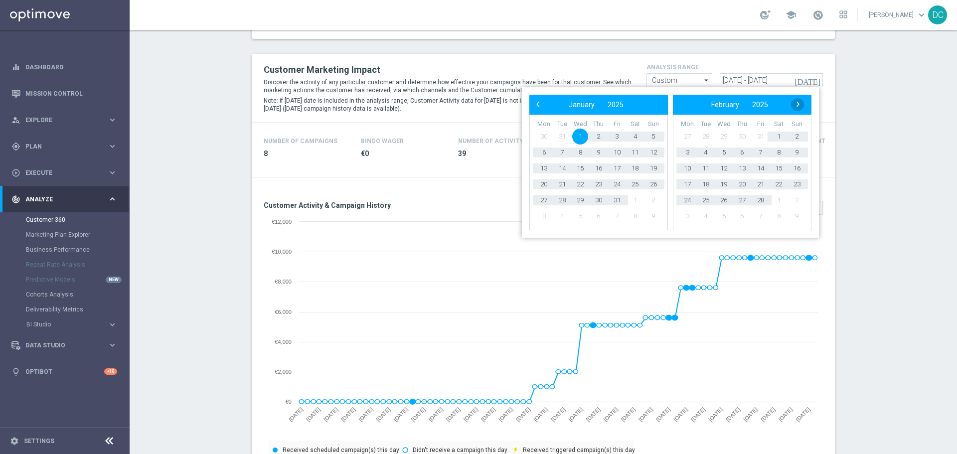
click at [638, 108] on span "›" at bounding box center [798, 104] width 13 height 13
click at [638, 213] on span "31" at bounding box center [688, 216] width 16 height 16
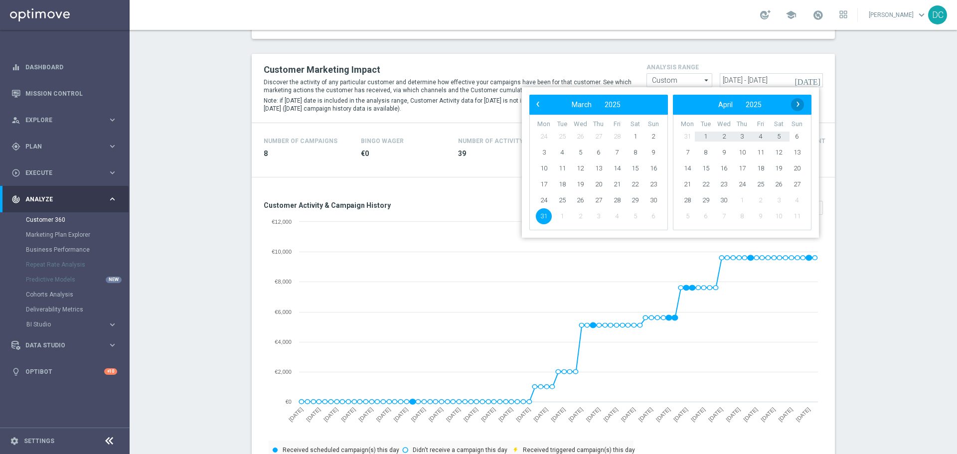
click at [638, 105] on span "›" at bounding box center [798, 104] width 13 height 13
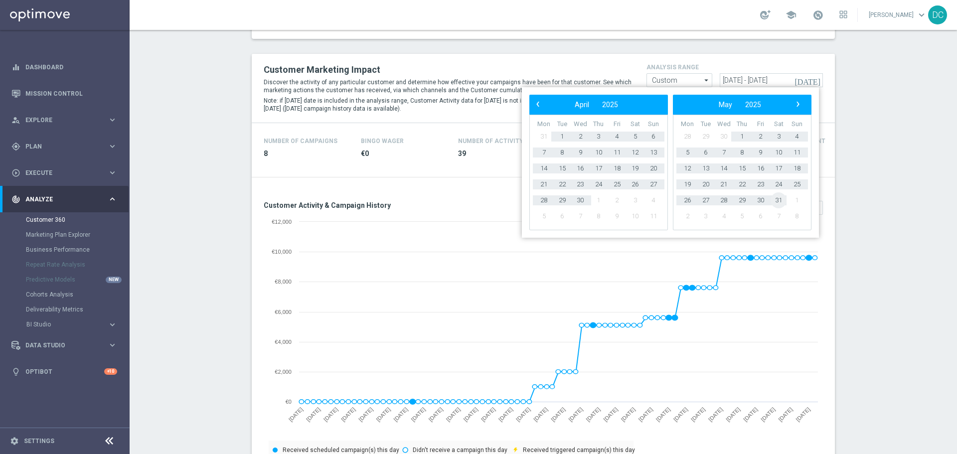
click at [638, 200] on span "31" at bounding box center [779, 200] width 16 height 16
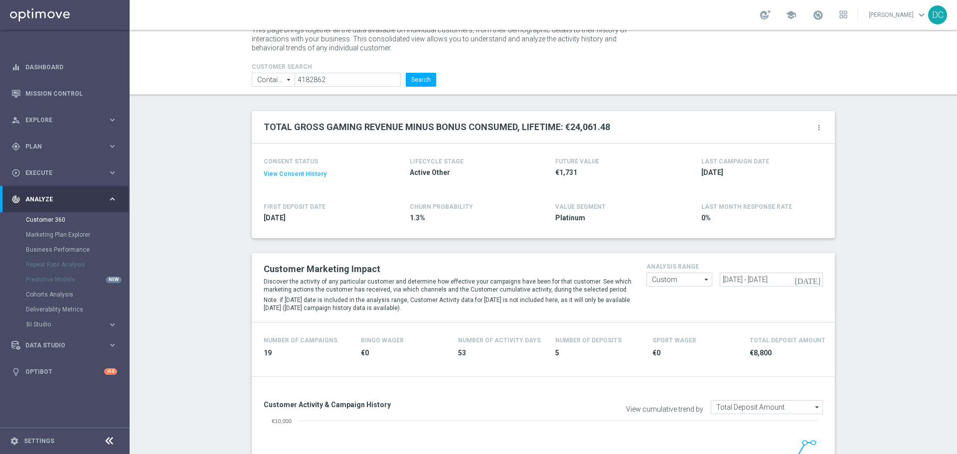
scroll to position [82, 0]
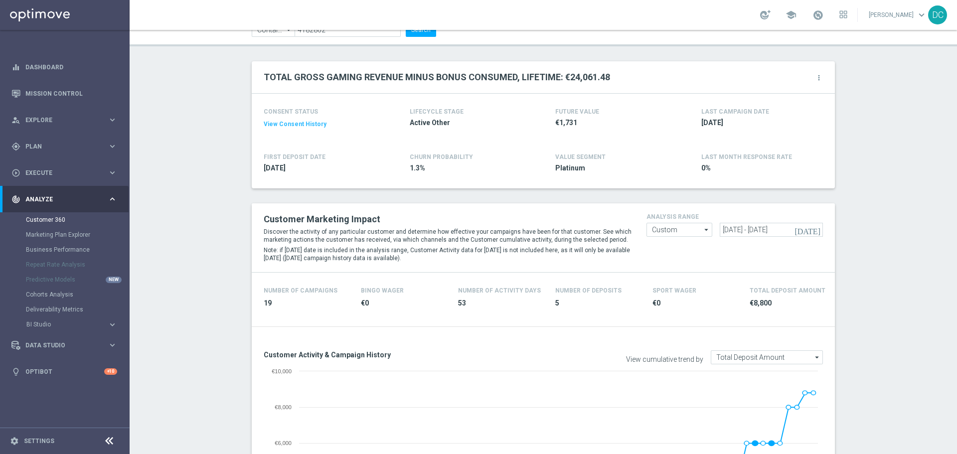
click at [638, 228] on icon "[DATE]" at bounding box center [808, 229] width 27 height 9
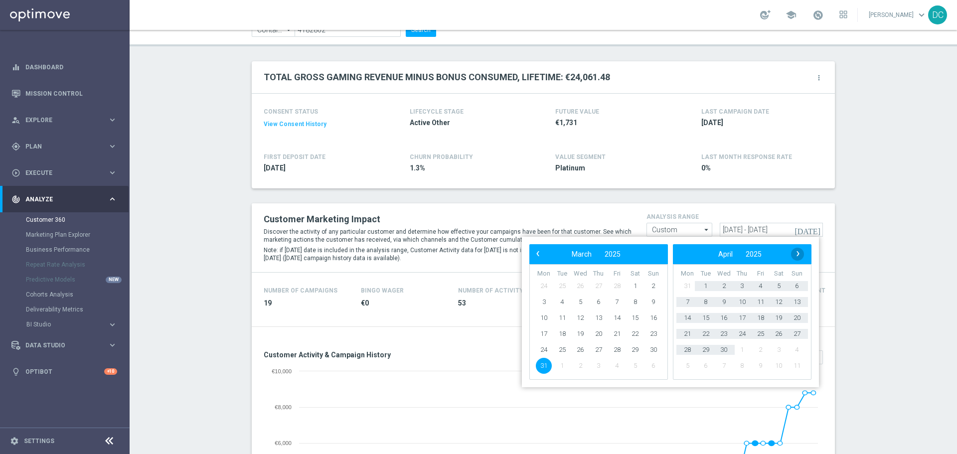
click at [638, 254] on span "›" at bounding box center [798, 253] width 13 height 13
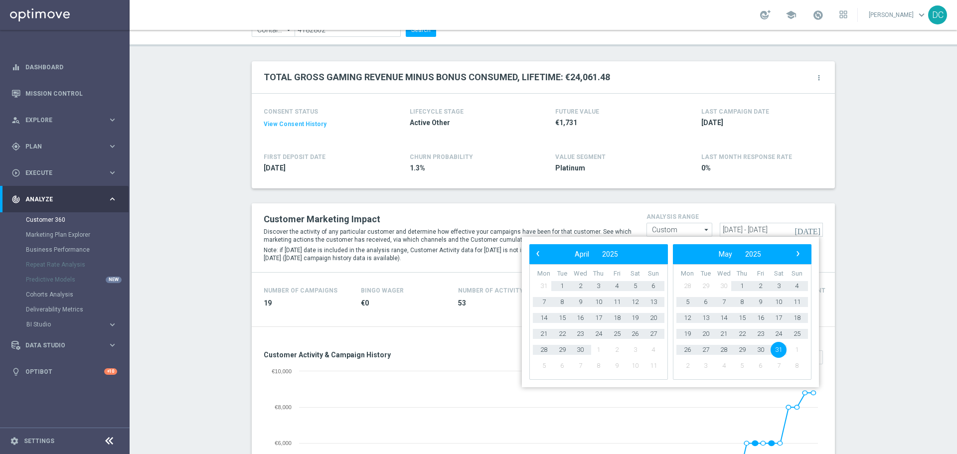
click at [638, 254] on span "›" at bounding box center [798, 253] width 13 height 13
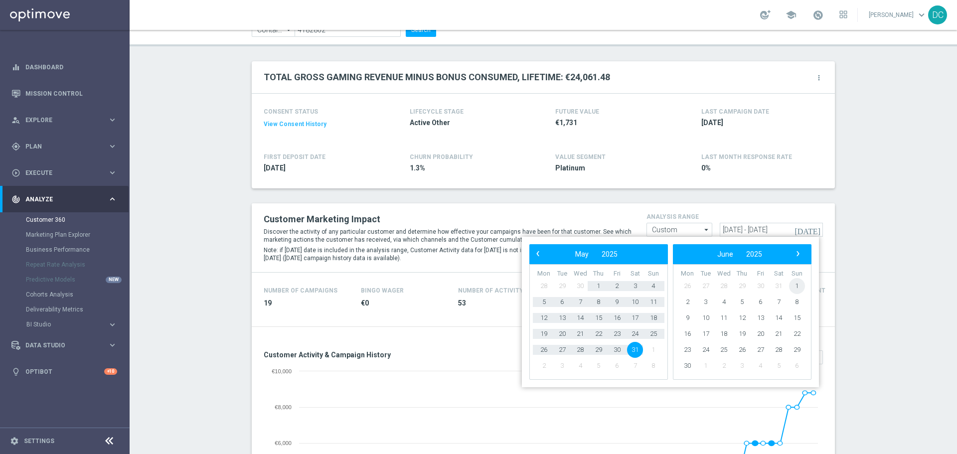
click at [638, 274] on span "1" at bounding box center [797, 286] width 16 height 16
click at [638, 254] on span "›" at bounding box center [798, 253] width 13 height 13
click at [638, 253] on span "›" at bounding box center [798, 253] width 13 height 13
click at [638, 274] on span "11" at bounding box center [742, 302] width 16 height 16
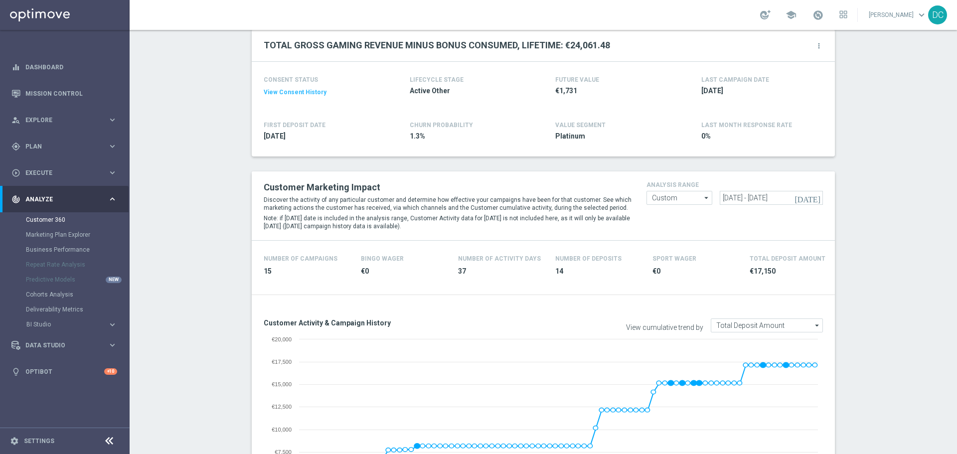
scroll to position [132, 0]
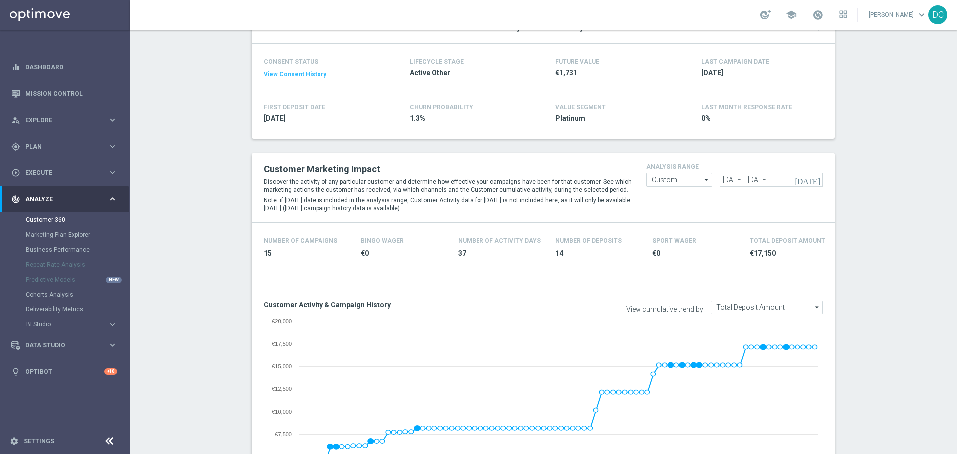
click at [638, 179] on icon "[DATE]" at bounding box center [808, 180] width 27 height 9
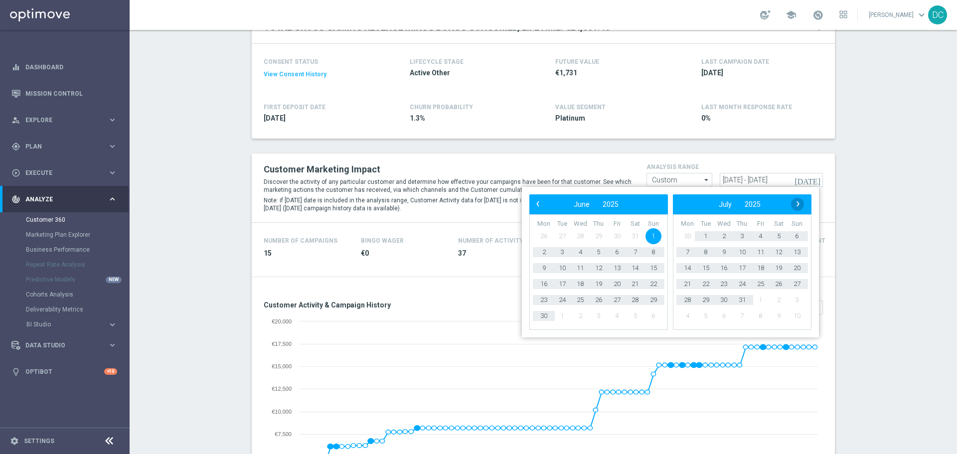
click at [638, 205] on span "›" at bounding box center [798, 203] width 13 height 13
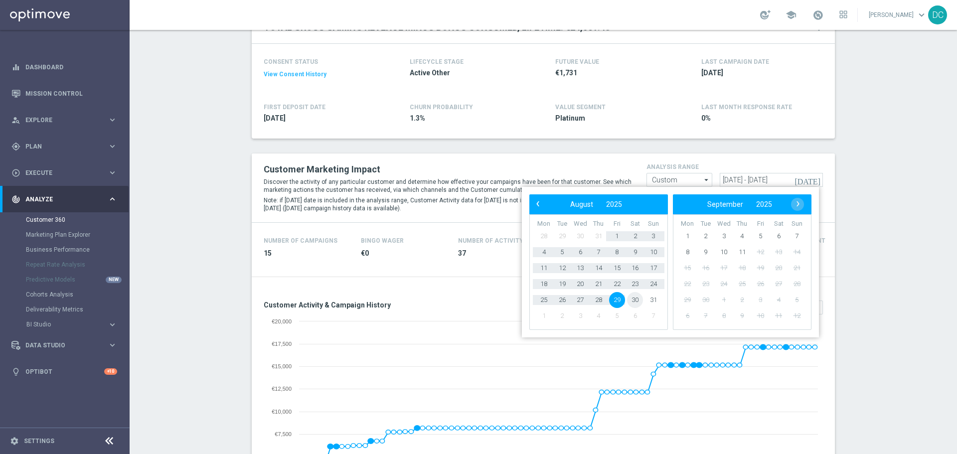
click at [637, 274] on span "30" at bounding box center [635, 300] width 16 height 16
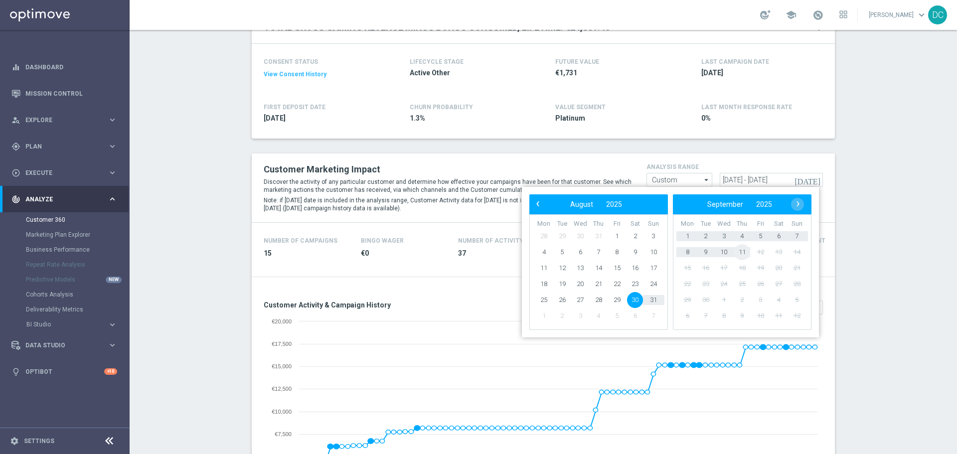
click at [638, 252] on span "11" at bounding box center [742, 252] width 16 height 16
type input "[DATE] - [DATE]"
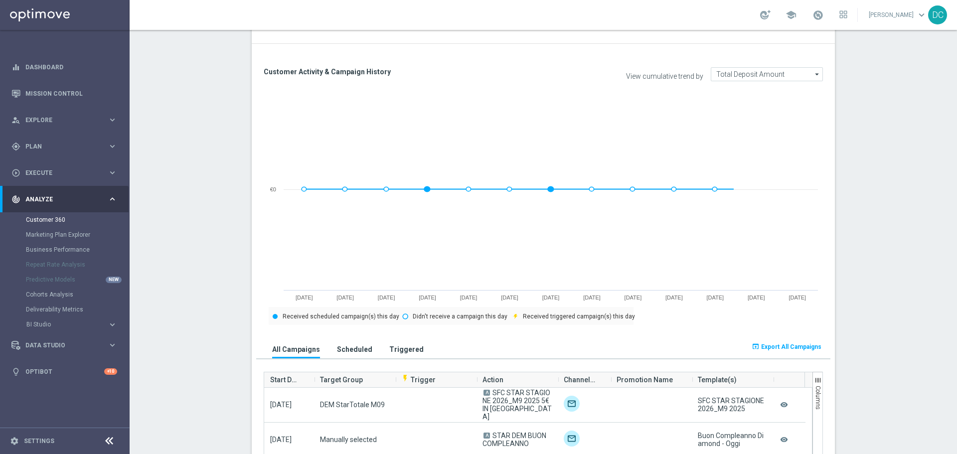
scroll to position [481, 0]
